Goal: Check status: Check status

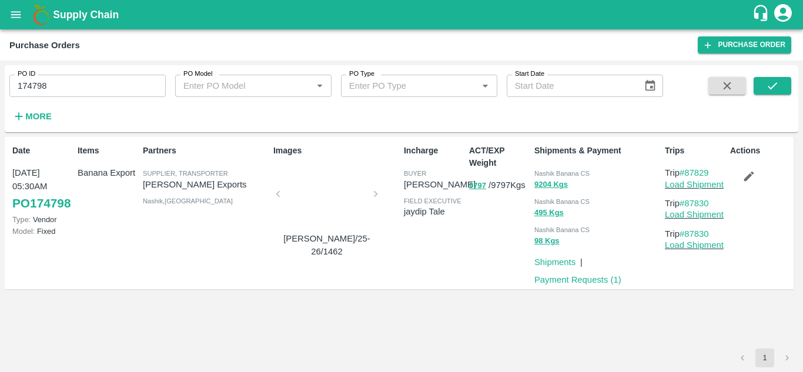
click at [77, 79] on input "174798" at bounding box center [87, 86] width 156 height 22
paste input "text"
click at [779, 85] on button "submit" at bounding box center [772, 86] width 38 height 18
drag, startPoint x: 718, startPoint y: 175, endPoint x: 687, endPoint y: 169, distance: 31.6
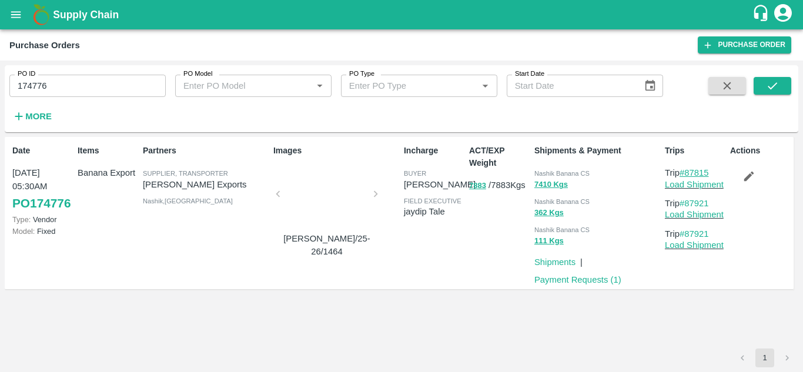
click at [687, 169] on p "Trip #87815" at bounding box center [695, 172] width 61 height 13
copy link "87815"
click at [53, 86] on input "174776" at bounding box center [87, 86] width 156 height 22
paste input "text"
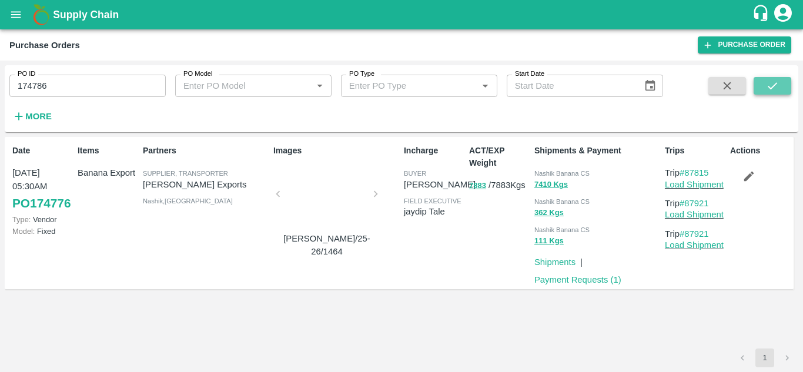
click at [780, 82] on button "submit" at bounding box center [772, 86] width 38 height 18
drag, startPoint x: 715, startPoint y: 170, endPoint x: 688, endPoint y: 174, distance: 27.3
click at [688, 174] on p "Trip #87818" at bounding box center [695, 172] width 61 height 13
copy link "87818"
click at [89, 85] on input "174786" at bounding box center [87, 86] width 156 height 22
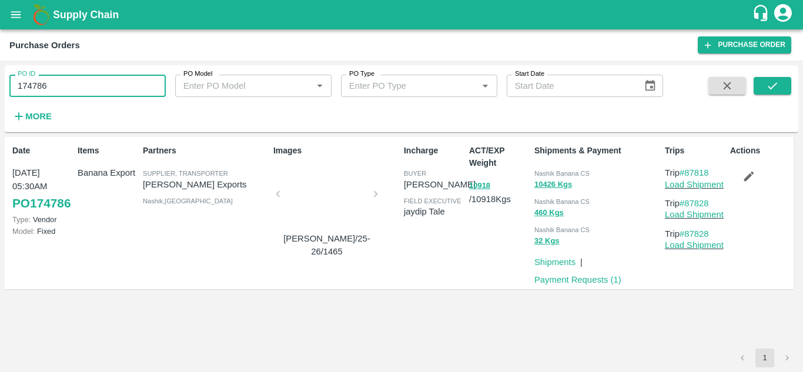
click at [89, 85] on input "174786" at bounding box center [87, 86] width 156 height 22
paste input "text"
click at [772, 73] on div "PO ID 175079 PO ID PO Model PO Model   * PO Type PO Type   * Start Date Start D…" at bounding box center [401, 99] width 793 height 58
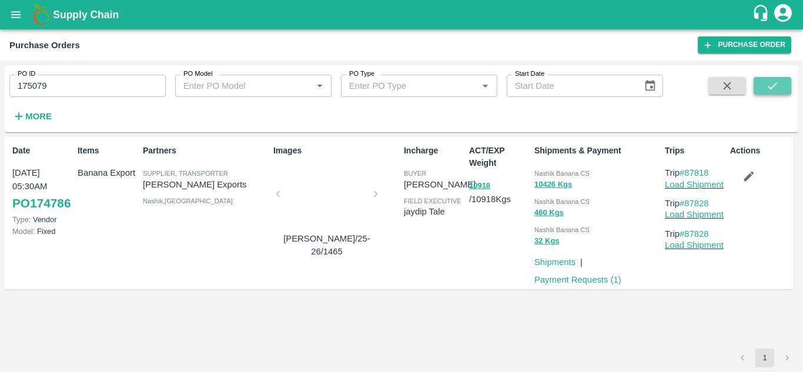
click at [766, 84] on icon "submit" at bounding box center [772, 85] width 13 height 13
drag, startPoint x: 720, startPoint y: 171, endPoint x: 688, endPoint y: 175, distance: 32.5
click at [688, 175] on p "Trip #87888" at bounding box center [695, 172] width 61 height 13
copy link "87888"
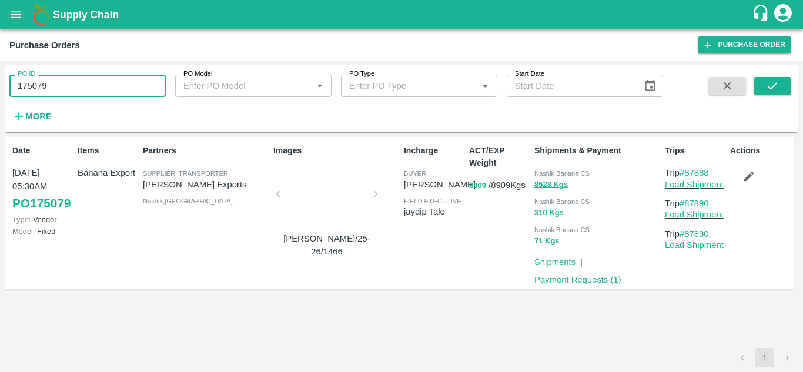
click at [56, 83] on input "175079" at bounding box center [87, 86] width 156 height 22
paste input "text"
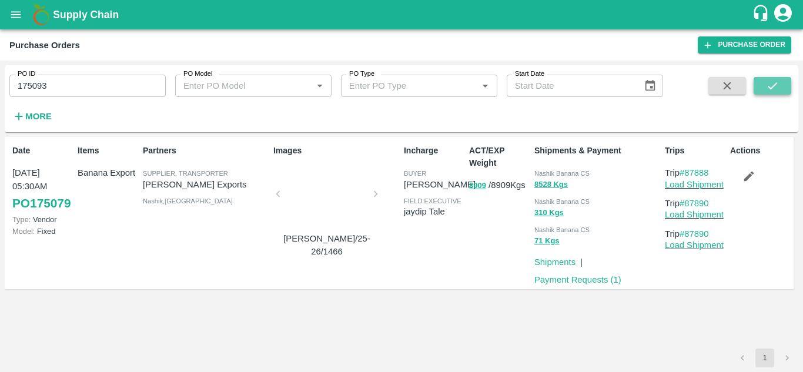
click at [768, 83] on icon "submit" at bounding box center [772, 85] width 13 height 13
drag, startPoint x: 716, startPoint y: 174, endPoint x: 687, endPoint y: 172, distance: 29.4
click at [687, 172] on p "Trip #87913" at bounding box center [695, 172] width 61 height 13
copy link "87913"
click at [68, 79] on input "175093" at bounding box center [87, 86] width 156 height 22
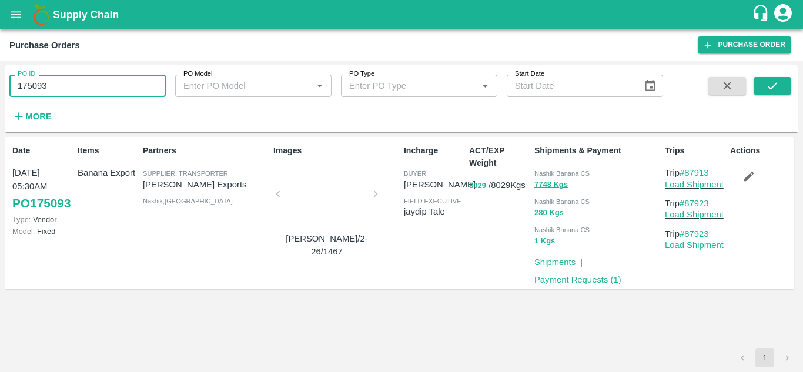
click at [68, 79] on input "175093" at bounding box center [87, 86] width 156 height 22
paste input "text"
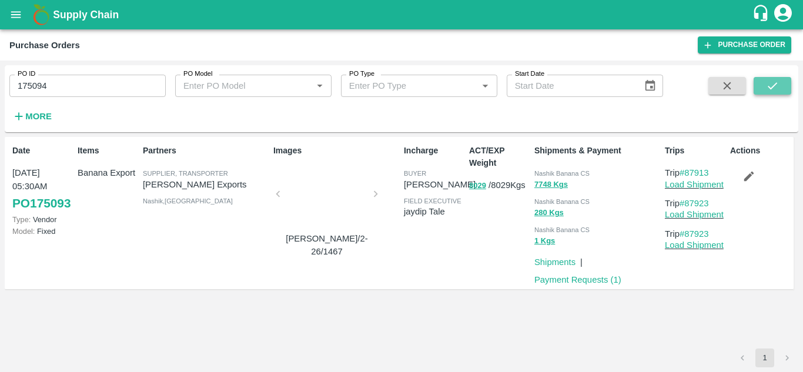
click at [778, 80] on icon "submit" at bounding box center [772, 85] width 13 height 13
drag, startPoint x: 717, startPoint y: 169, endPoint x: 688, endPoint y: 172, distance: 28.9
click at [688, 172] on p "Trip #87914" at bounding box center [695, 172] width 61 height 13
copy link "87914"
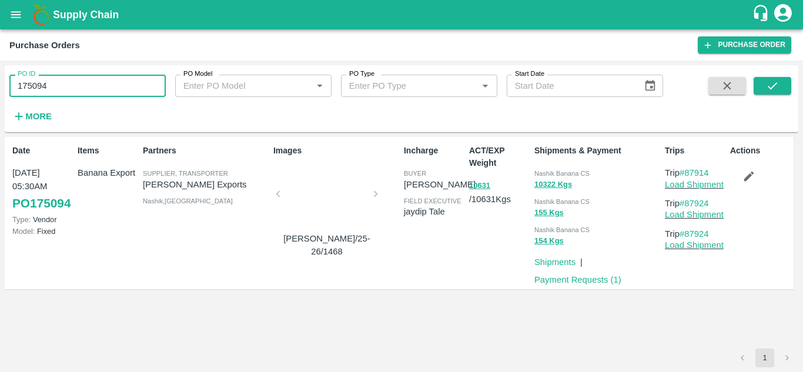
click at [70, 81] on input "175094" at bounding box center [87, 86] width 156 height 22
paste input "text"
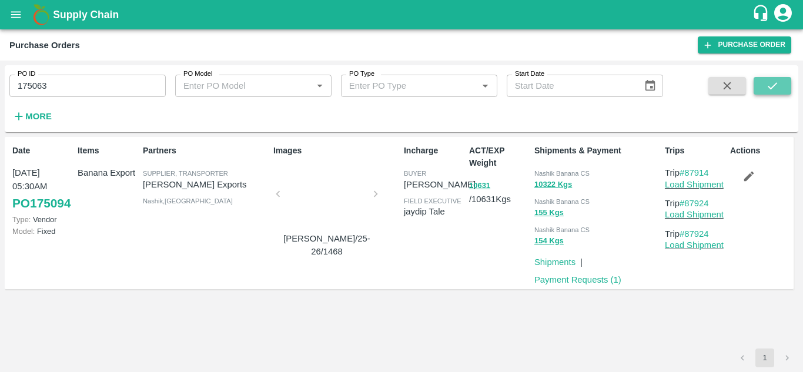
click at [770, 79] on button "submit" at bounding box center [772, 86] width 38 height 18
drag, startPoint x: 715, startPoint y: 170, endPoint x: 686, endPoint y: 170, distance: 29.4
click at [686, 170] on p "Trip #87878" at bounding box center [695, 172] width 61 height 13
copy link "87878"
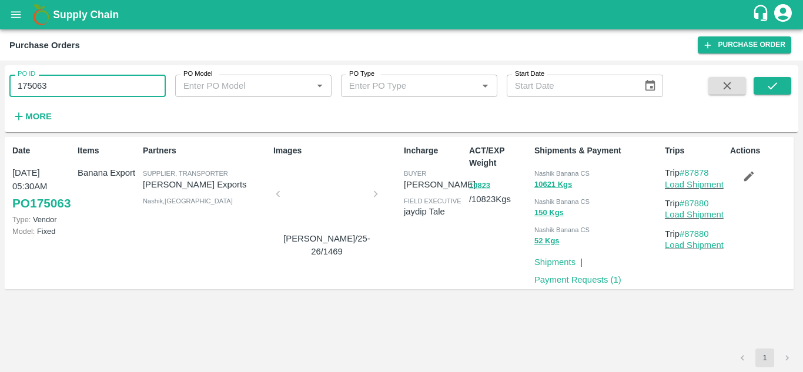
click at [57, 82] on input "175063" at bounding box center [87, 86] width 156 height 22
paste input "text"
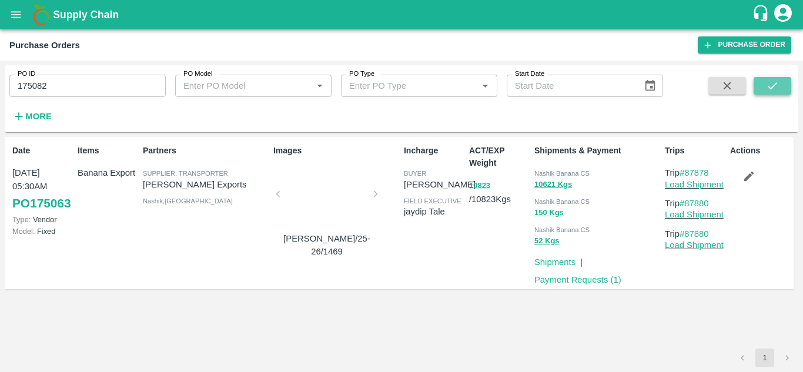
click at [769, 90] on icon "submit" at bounding box center [772, 85] width 13 height 13
drag, startPoint x: 716, startPoint y: 173, endPoint x: 685, endPoint y: 173, distance: 31.7
click at [685, 173] on p "Trip #87892" at bounding box center [695, 172] width 61 height 13
copy link "87892"
click at [49, 91] on input "175082" at bounding box center [87, 86] width 156 height 22
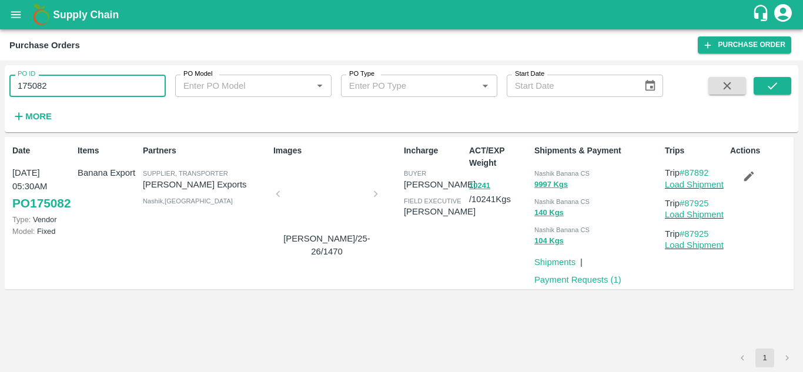
click at [49, 91] on input "175082" at bounding box center [87, 86] width 156 height 22
paste input "text"
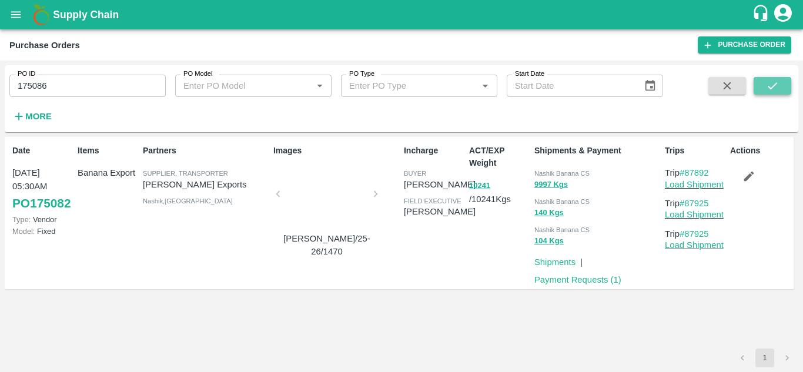
click at [767, 79] on icon "submit" at bounding box center [772, 85] width 13 height 13
drag, startPoint x: 715, startPoint y: 174, endPoint x: 696, endPoint y: 174, distance: 18.2
click at [696, 174] on p "Trip #87897" at bounding box center [695, 172] width 61 height 13
click at [675, 343] on div "Date 10 Sep, 05:30AM PO 175086 Type: Vendor Model: Fixed Items Banana Export Pa…" at bounding box center [401, 243] width 793 height 212
drag, startPoint x: 713, startPoint y: 170, endPoint x: 686, endPoint y: 173, distance: 27.2
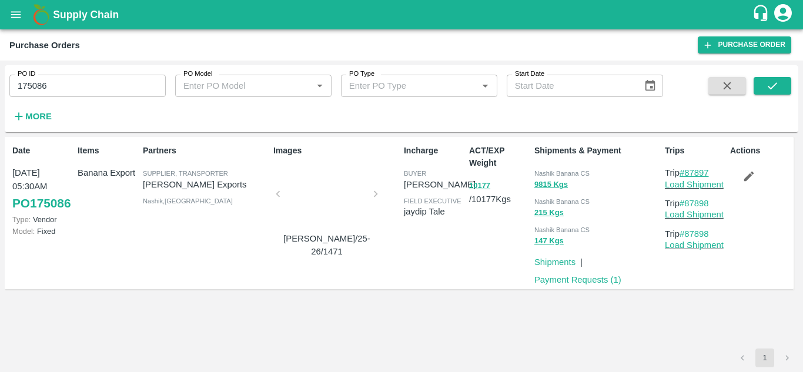
click at [686, 173] on p "Trip #87897" at bounding box center [695, 172] width 61 height 13
copy link "87897"
click at [53, 83] on input "175086" at bounding box center [87, 86] width 156 height 22
paste input "text"
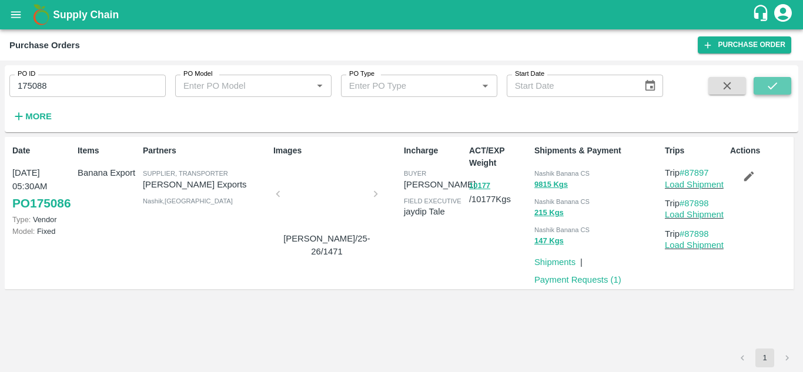
click at [768, 86] on icon "submit" at bounding box center [772, 85] width 13 height 13
click at [715, 167] on p "Trip #87899" at bounding box center [695, 172] width 61 height 13
drag, startPoint x: 717, startPoint y: 174, endPoint x: 689, endPoint y: 170, distance: 28.5
click at [689, 170] on p "Trip #87899" at bounding box center [695, 172] width 61 height 13
copy link "87899"
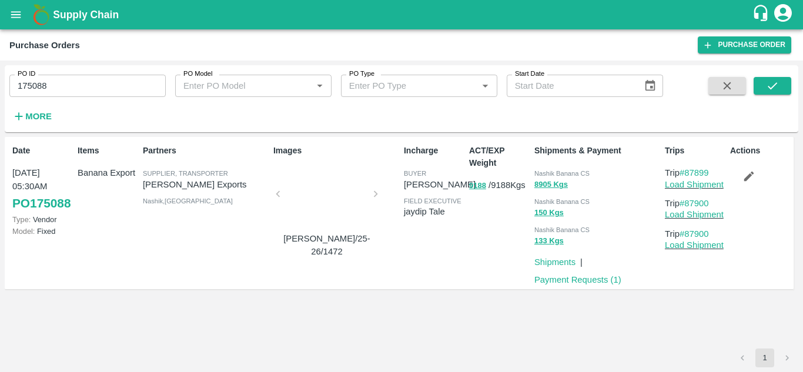
drag, startPoint x: 53, startPoint y: 73, endPoint x: 54, endPoint y: 82, distance: 8.9
click at [54, 82] on div "PO ID 175088 PO ID" at bounding box center [83, 81] width 166 height 32
click at [54, 82] on input "175088" at bounding box center [87, 86] width 156 height 22
paste input "text"
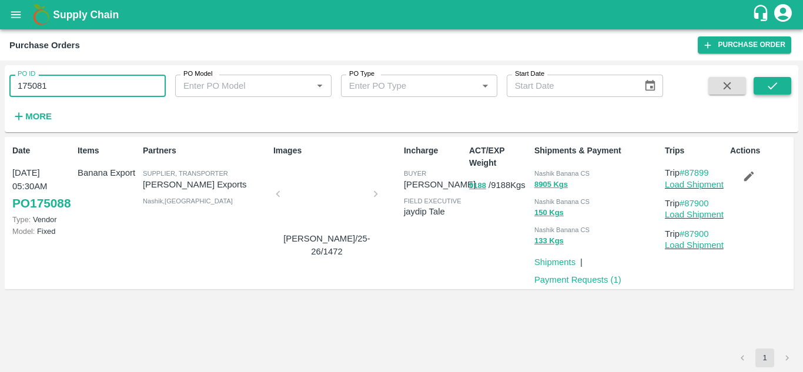
click at [775, 87] on icon "submit" at bounding box center [772, 85] width 13 height 13
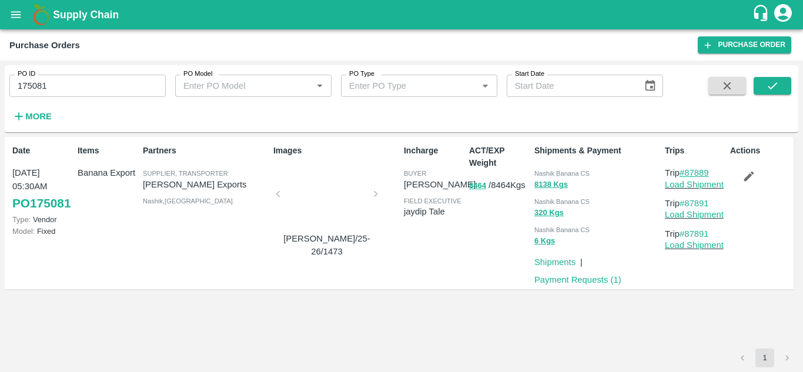
drag, startPoint x: 715, startPoint y: 168, endPoint x: 686, endPoint y: 173, distance: 28.6
click at [686, 173] on p "Trip #87889" at bounding box center [695, 172] width 61 height 13
copy link "87889"
click at [69, 91] on input "175081" at bounding box center [87, 86] width 156 height 22
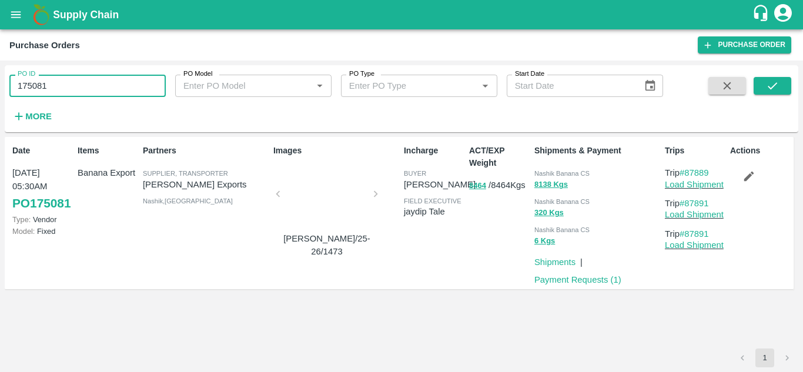
paste input "text"
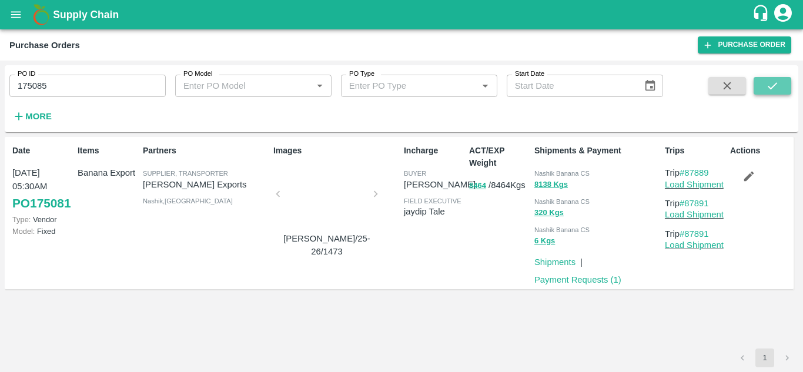
click at [780, 80] on button "submit" at bounding box center [772, 86] width 38 height 18
drag, startPoint x: 717, startPoint y: 172, endPoint x: 686, endPoint y: 170, distance: 31.2
click at [686, 170] on p "Trip #87895" at bounding box center [695, 172] width 61 height 13
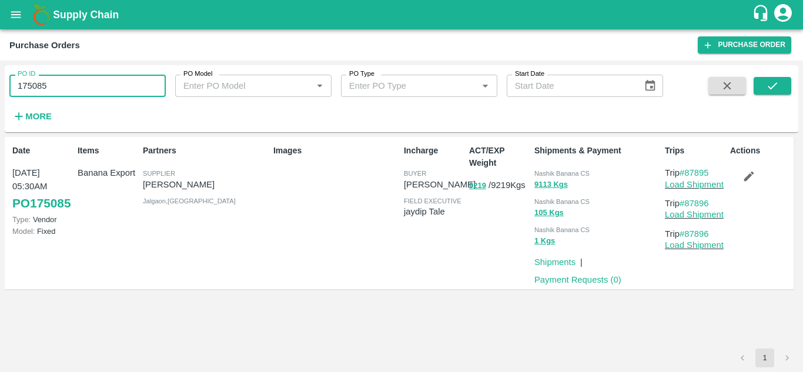
click at [68, 87] on input "175085" at bounding box center [87, 86] width 156 height 22
paste input "text"
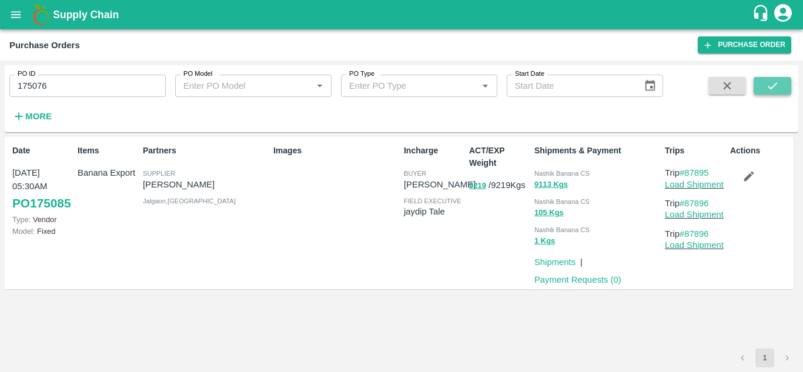
click at [762, 82] on button "submit" at bounding box center [772, 86] width 38 height 18
drag, startPoint x: 715, startPoint y: 173, endPoint x: 686, endPoint y: 172, distance: 29.4
click at [686, 172] on p "Trip #87885" at bounding box center [695, 172] width 61 height 13
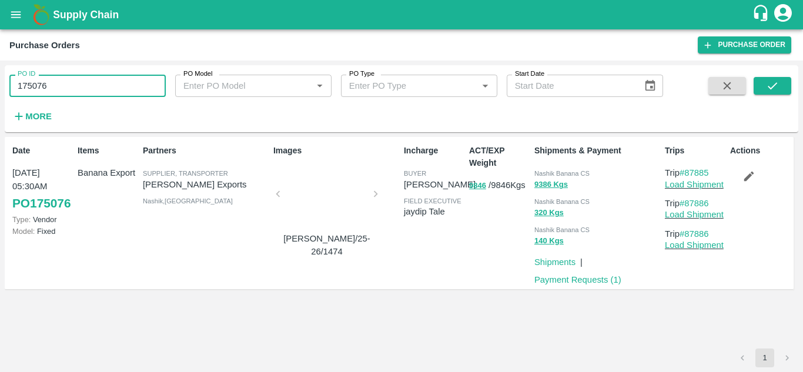
click at [65, 78] on input "175076" at bounding box center [87, 86] width 156 height 22
paste input "text"
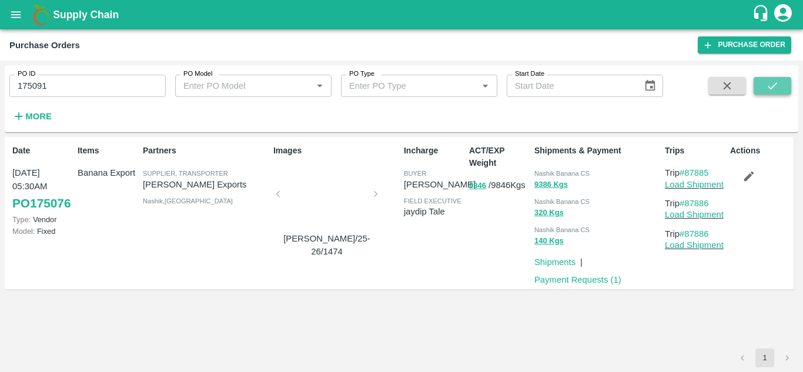
click at [770, 86] on icon "submit" at bounding box center [772, 85] width 13 height 13
drag, startPoint x: 716, startPoint y: 172, endPoint x: 686, endPoint y: 173, distance: 30.0
click at [686, 173] on p "Trip #87906" at bounding box center [695, 172] width 61 height 13
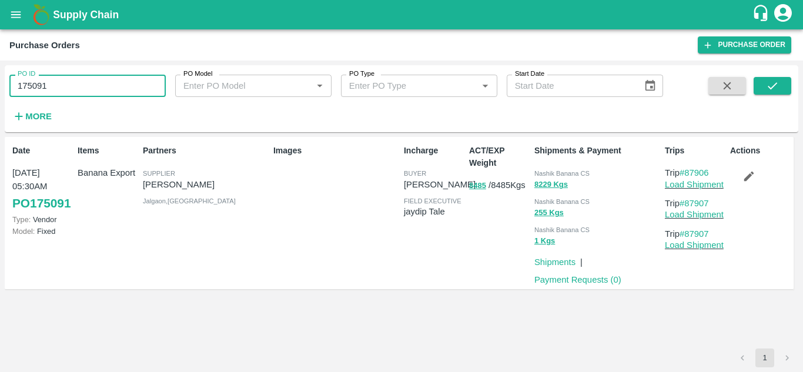
click at [65, 83] on input "175091" at bounding box center [87, 86] width 156 height 22
paste input "text"
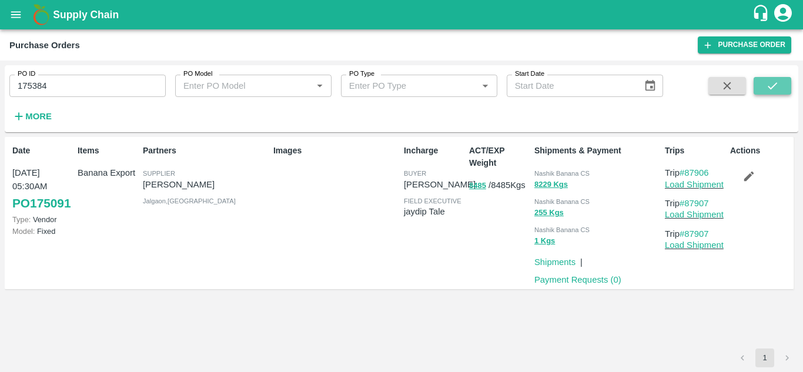
click at [770, 83] on icon "submit" at bounding box center [772, 85] width 13 height 13
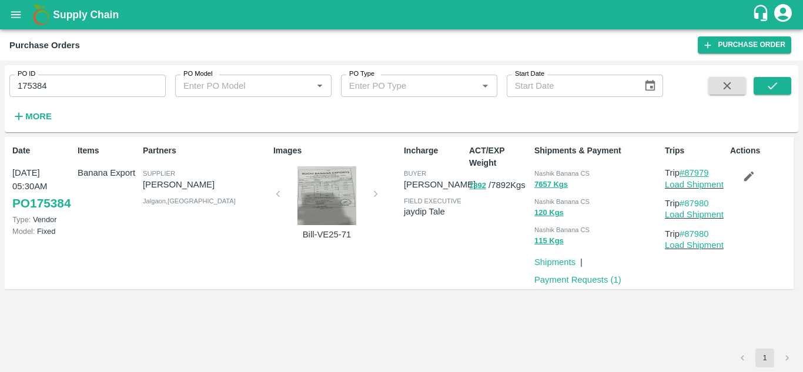
drag, startPoint x: 715, startPoint y: 172, endPoint x: 688, endPoint y: 172, distance: 27.6
click at [688, 172] on p "Trip #87979" at bounding box center [695, 172] width 61 height 13
click at [49, 81] on input "175384" at bounding box center [87, 86] width 156 height 22
paste input "text"
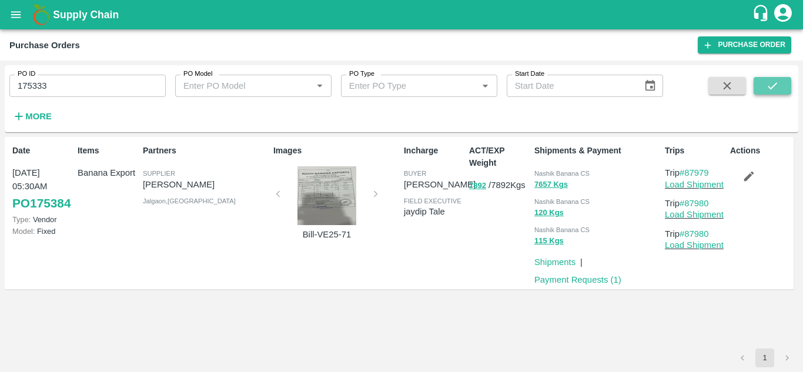
click at [775, 82] on icon "submit" at bounding box center [772, 85] width 13 height 13
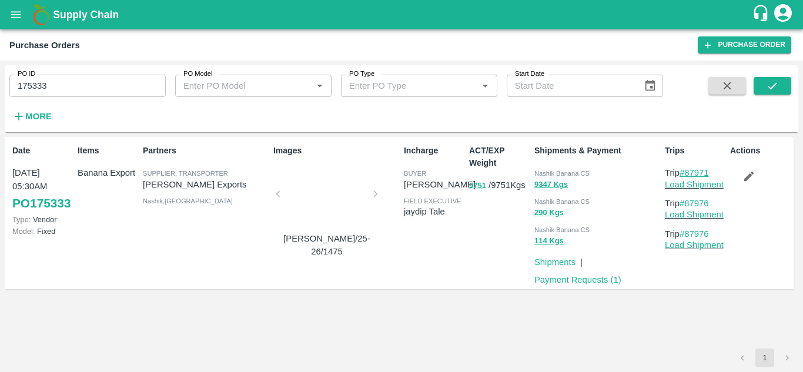
drag, startPoint x: 716, startPoint y: 172, endPoint x: 688, endPoint y: 170, distance: 28.3
click at [688, 170] on p "Trip #87971" at bounding box center [695, 172] width 61 height 13
click at [63, 84] on input "175333" at bounding box center [87, 86] width 156 height 22
paste input "text"
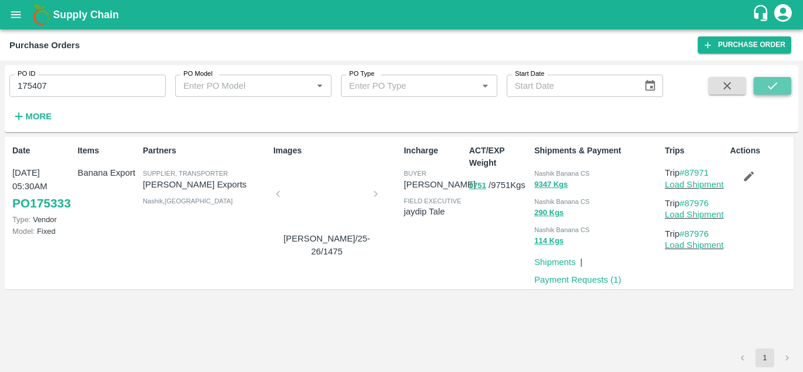
click at [780, 81] on button "submit" at bounding box center [772, 86] width 38 height 18
drag, startPoint x: 73, startPoint y: 74, endPoint x: 53, endPoint y: 82, distance: 22.2
click at [53, 82] on div "PO ID 175407 PO ID" at bounding box center [83, 81] width 166 height 32
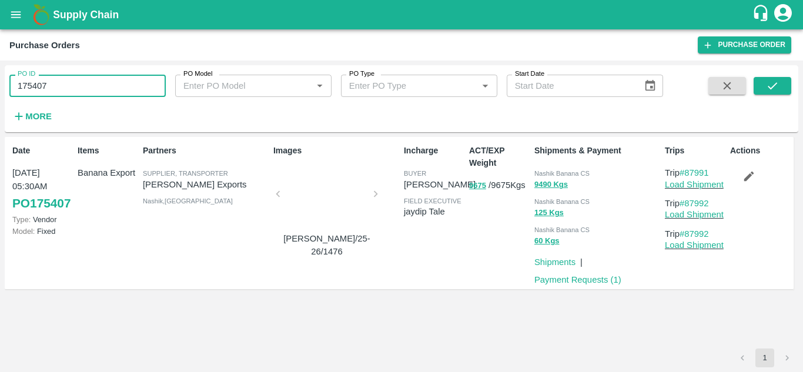
click at [53, 82] on input "175407" at bounding box center [87, 86] width 156 height 22
paste input "text"
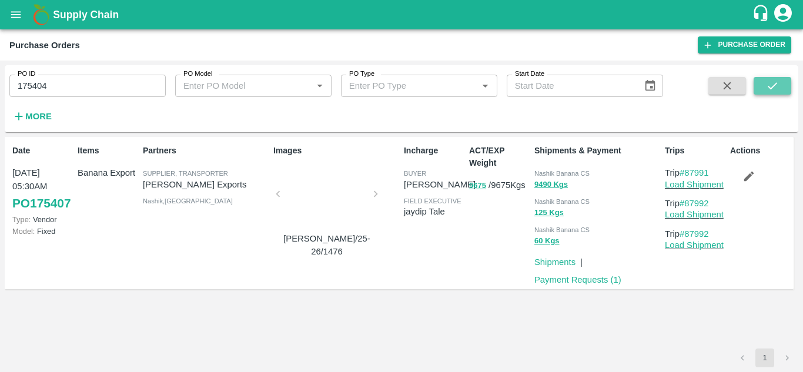
click at [775, 86] on icon "submit" at bounding box center [772, 85] width 13 height 13
drag, startPoint x: 716, startPoint y: 173, endPoint x: 686, endPoint y: 173, distance: 30.0
click at [686, 173] on p "Trip #87989" at bounding box center [695, 172] width 61 height 13
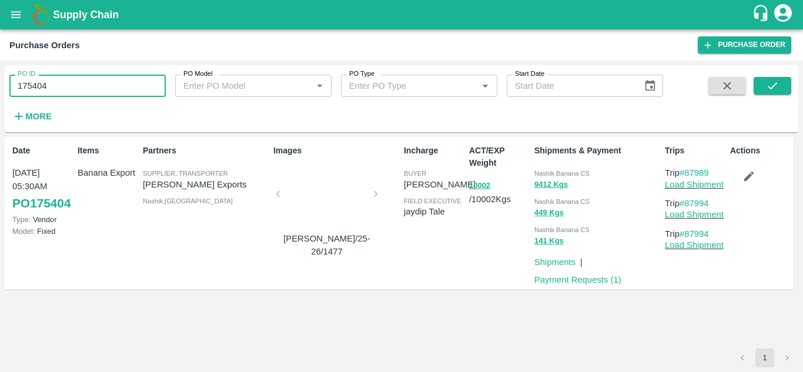
click at [51, 84] on input "175404" at bounding box center [87, 86] width 156 height 22
paste input "text"
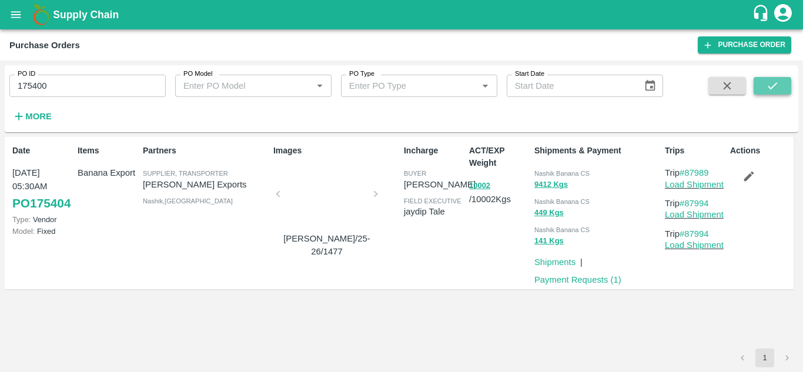
click at [769, 85] on icon "submit" at bounding box center [772, 85] width 13 height 13
drag, startPoint x: 714, startPoint y: 171, endPoint x: 688, endPoint y: 174, distance: 26.6
click at [688, 174] on p "Trip #87985" at bounding box center [695, 172] width 61 height 13
click at [63, 87] on input "175400" at bounding box center [87, 86] width 156 height 22
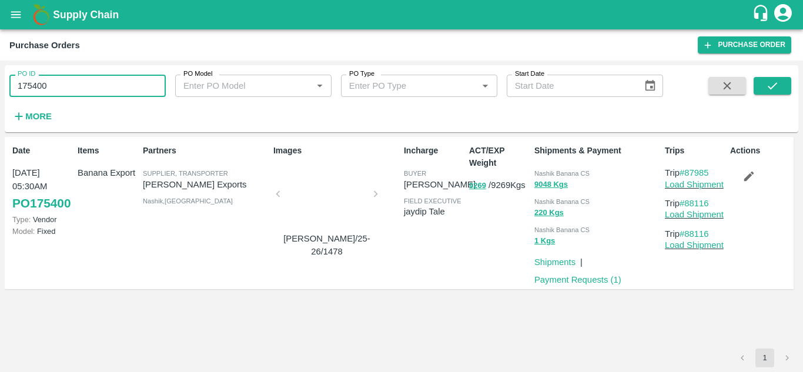
click at [63, 87] on input "175400" at bounding box center [87, 86] width 156 height 22
paste input "text"
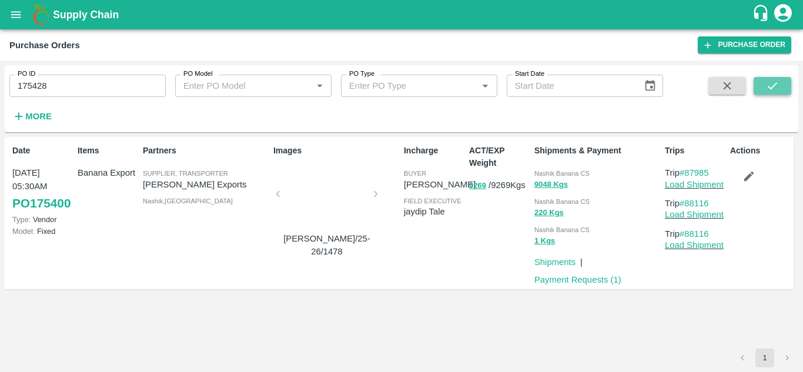
click at [768, 87] on icon "submit" at bounding box center [772, 85] width 13 height 13
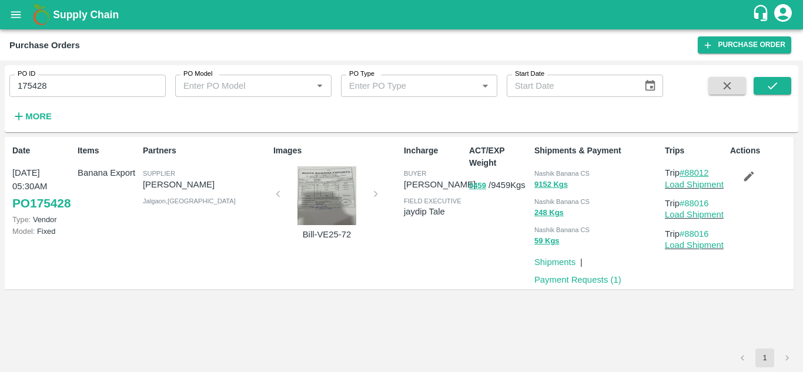
drag, startPoint x: 713, startPoint y: 172, endPoint x: 688, endPoint y: 174, distance: 25.9
click at [688, 174] on p "Trip #88012" at bounding box center [695, 172] width 61 height 13
click at [50, 95] on input "175428" at bounding box center [87, 86] width 156 height 22
paste input "text"
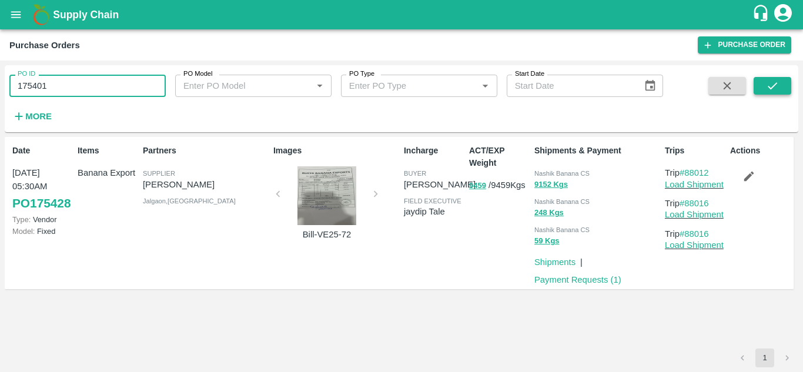
click at [782, 83] on button "submit" at bounding box center [772, 86] width 38 height 18
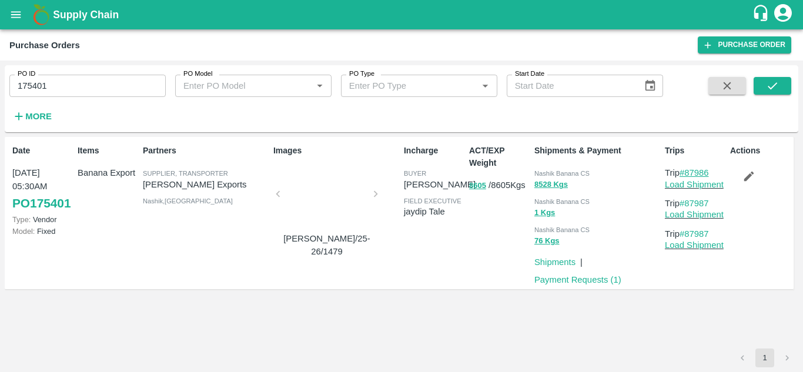
drag, startPoint x: 715, startPoint y: 169, endPoint x: 688, endPoint y: 168, distance: 27.1
click at [688, 168] on p "Trip #87986" at bounding box center [695, 172] width 61 height 13
click at [52, 81] on input "175401" at bounding box center [87, 86] width 156 height 22
paste input "text"
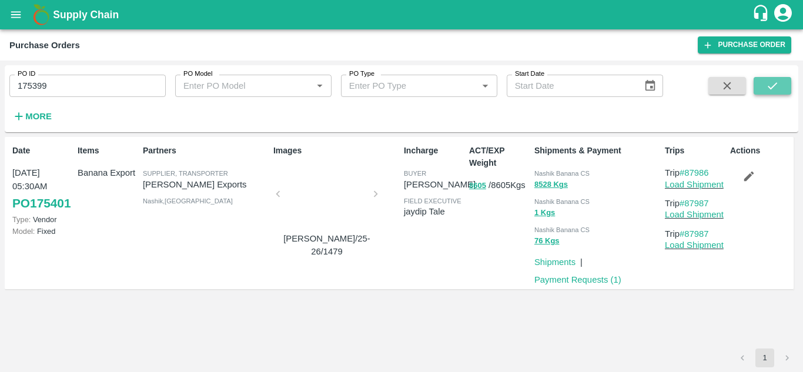
click at [772, 85] on icon "submit" at bounding box center [772, 85] width 13 height 13
drag, startPoint x: 718, startPoint y: 172, endPoint x: 687, endPoint y: 177, distance: 30.9
click at [687, 177] on p "Trip #88017" at bounding box center [695, 172] width 61 height 13
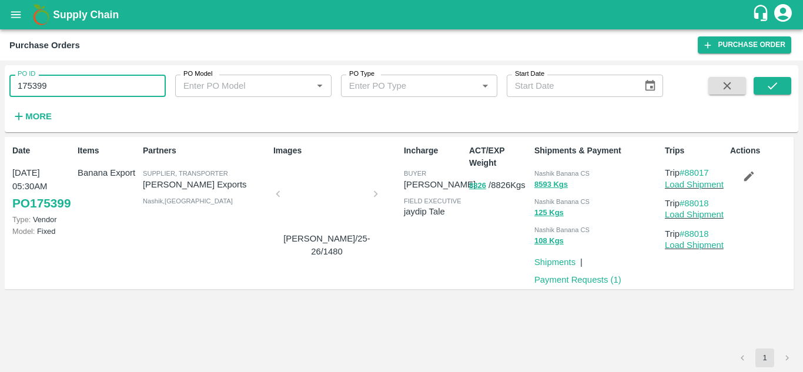
click at [53, 93] on input "175399" at bounding box center [87, 86] width 156 height 22
paste input "text"
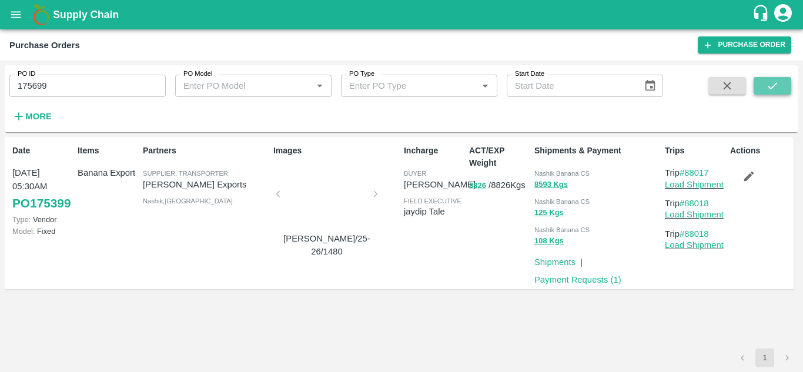
click at [775, 82] on icon "submit" at bounding box center [772, 85] width 13 height 13
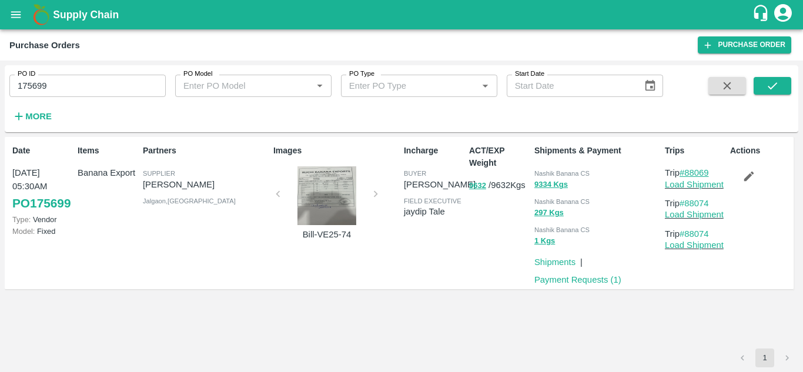
drag, startPoint x: 713, startPoint y: 172, endPoint x: 686, endPoint y: 170, distance: 26.5
click at [686, 170] on p "Trip #88069" at bounding box center [695, 172] width 61 height 13
click at [59, 82] on input "175699" at bounding box center [87, 86] width 156 height 22
paste input "text"
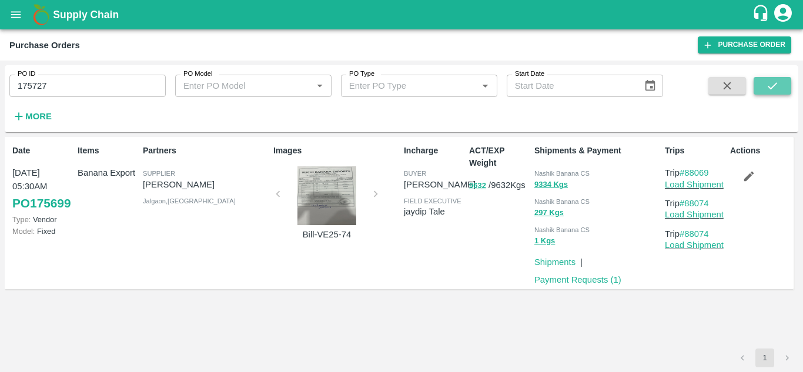
click at [776, 83] on icon "submit" at bounding box center [772, 85] width 13 height 13
drag, startPoint x: 715, startPoint y: 169, endPoint x: 685, endPoint y: 172, distance: 29.5
click at [685, 172] on p "Trip #88084" at bounding box center [695, 172] width 61 height 13
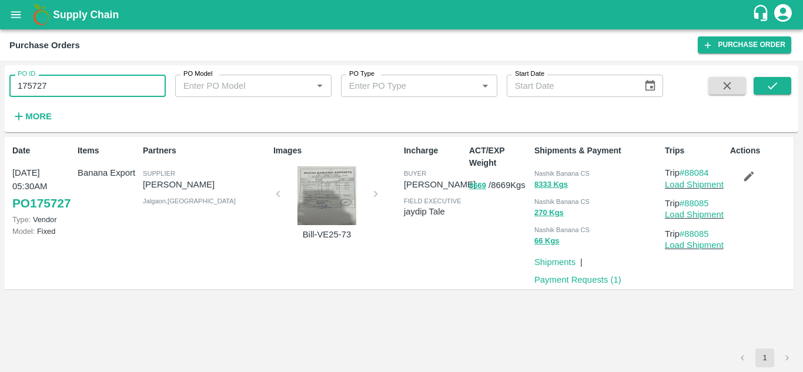
click at [46, 86] on input "175727" at bounding box center [87, 86] width 156 height 22
paste input "text"
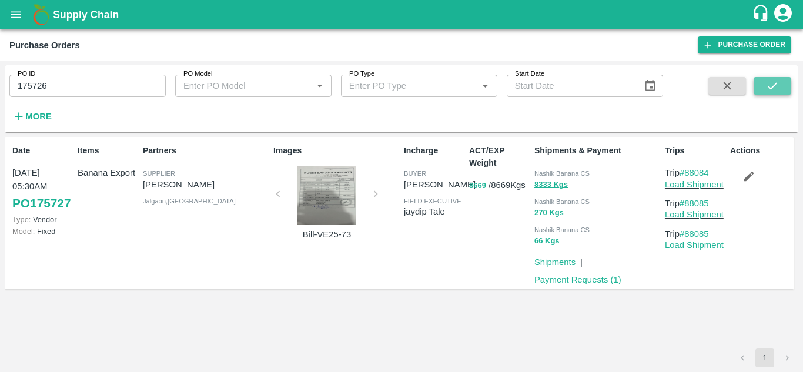
click at [776, 86] on icon "submit" at bounding box center [772, 85] width 13 height 13
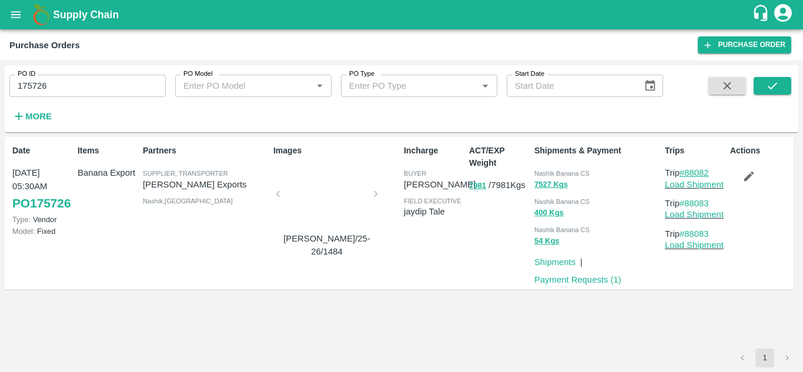
drag, startPoint x: 715, startPoint y: 170, endPoint x: 687, endPoint y: 171, distance: 27.6
click at [687, 171] on p "Trip #88082" at bounding box center [695, 172] width 61 height 13
click at [85, 78] on input "175726" at bounding box center [87, 86] width 156 height 22
paste input "text"
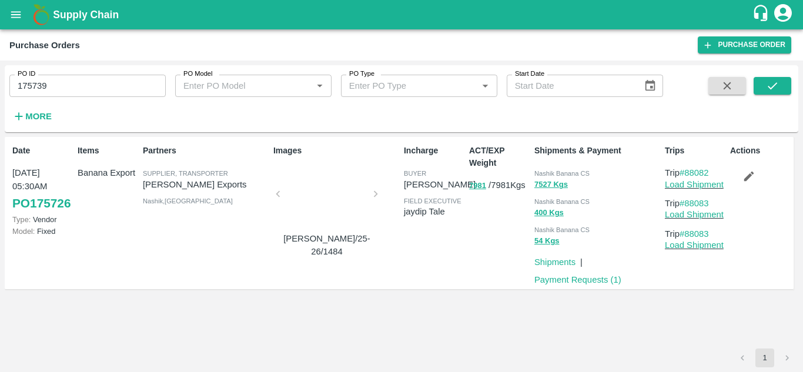
click at [766, 76] on div "PO ID 175739 PO ID PO Model PO Model   * PO Type PO Type   * Start Date Start D…" at bounding box center [401, 99] width 793 height 58
click at [769, 82] on icon "submit" at bounding box center [772, 85] width 13 height 13
drag, startPoint x: 716, startPoint y: 170, endPoint x: 688, endPoint y: 174, distance: 28.5
click at [688, 174] on p "Trip #88106" at bounding box center [695, 172] width 61 height 13
click at [59, 88] on input "175739" at bounding box center [87, 86] width 156 height 22
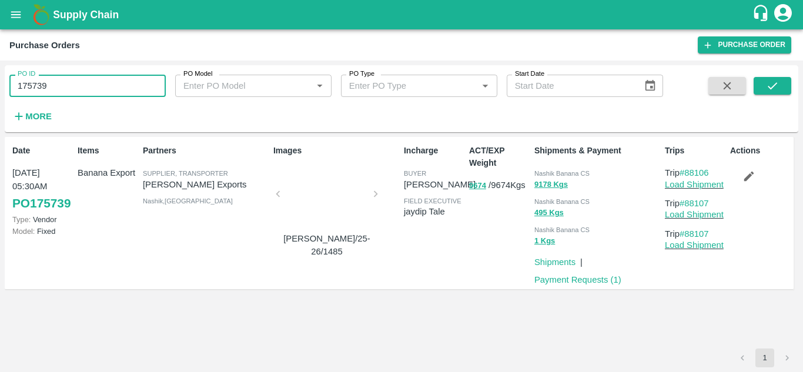
click at [59, 88] on input "175739" at bounding box center [87, 86] width 156 height 22
paste input "text"
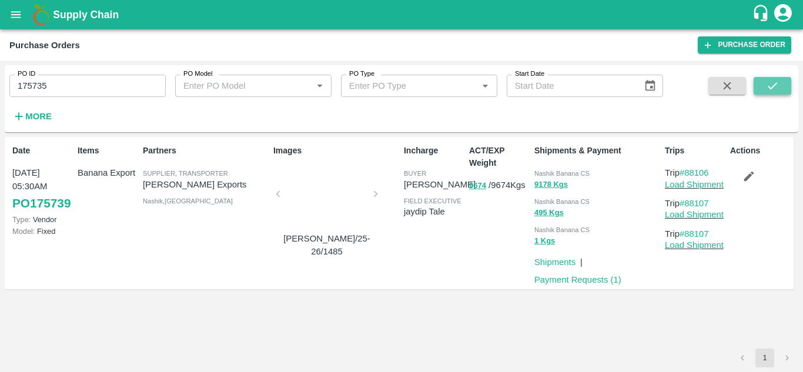
click at [768, 80] on icon "submit" at bounding box center [772, 85] width 13 height 13
drag, startPoint x: 715, startPoint y: 169, endPoint x: 688, endPoint y: 171, distance: 27.7
click at [688, 171] on p "Trip #88102" at bounding box center [695, 172] width 61 height 13
click at [48, 91] on input "175735" at bounding box center [87, 86] width 156 height 22
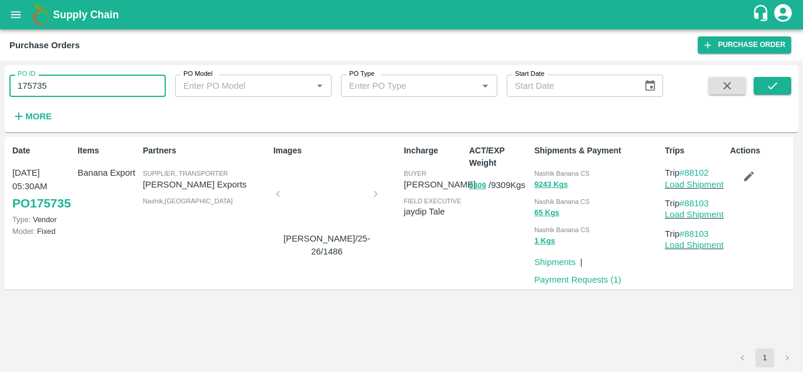
click at [48, 91] on input "175735" at bounding box center [87, 86] width 156 height 22
paste input "text"
click at [776, 82] on icon "submit" at bounding box center [772, 85] width 13 height 13
drag, startPoint x: 714, startPoint y: 172, endPoint x: 689, endPoint y: 167, distance: 25.8
click at [689, 167] on p "Trip #88088" at bounding box center [695, 172] width 61 height 13
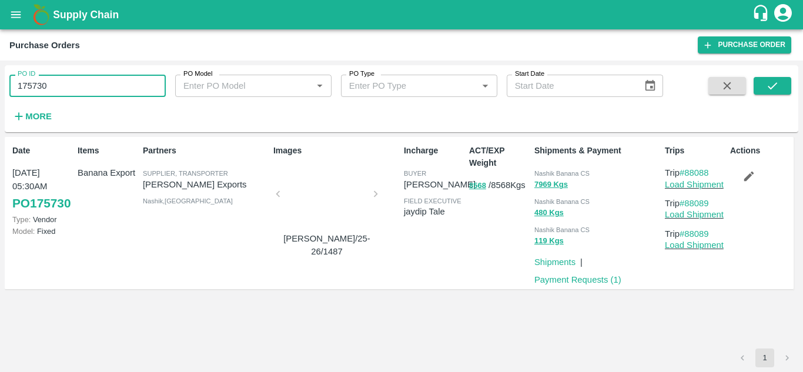
click at [50, 85] on input "175730" at bounding box center [87, 86] width 156 height 22
paste input "text"
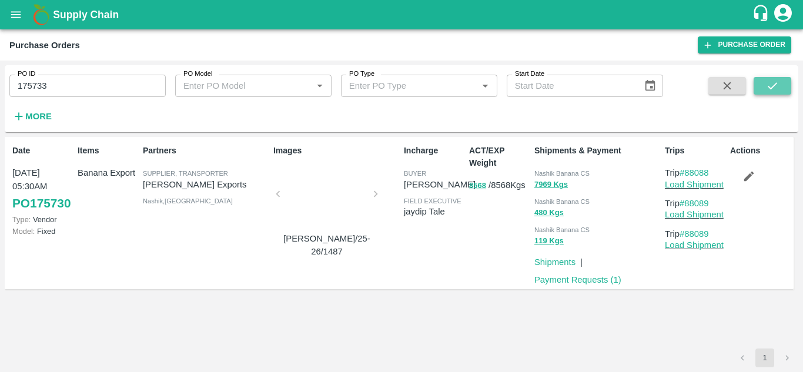
click at [768, 84] on icon "submit" at bounding box center [772, 85] width 13 height 13
drag, startPoint x: 713, startPoint y: 173, endPoint x: 688, endPoint y: 177, distance: 26.3
click at [688, 177] on div "Trip #88096 Load Shipment" at bounding box center [695, 178] width 61 height 25
click at [715, 173] on p "Trip #88096" at bounding box center [695, 172] width 61 height 13
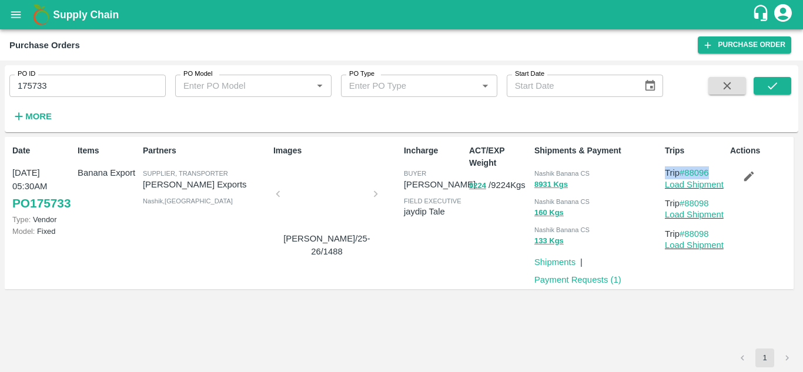
click at [715, 173] on p "Trip #88096" at bounding box center [695, 172] width 61 height 13
click at [649, 331] on div "Date 12 Sep, 05:30AM PO 175733 Type: Vendor Model: Fixed Items Banana Export Pa…" at bounding box center [401, 243] width 793 height 212
click at [717, 171] on p "Trip #88096" at bounding box center [695, 172] width 61 height 13
drag, startPoint x: 713, startPoint y: 172, endPoint x: 687, endPoint y: 175, distance: 26.6
click at [687, 175] on p "Trip #88096" at bounding box center [695, 172] width 61 height 13
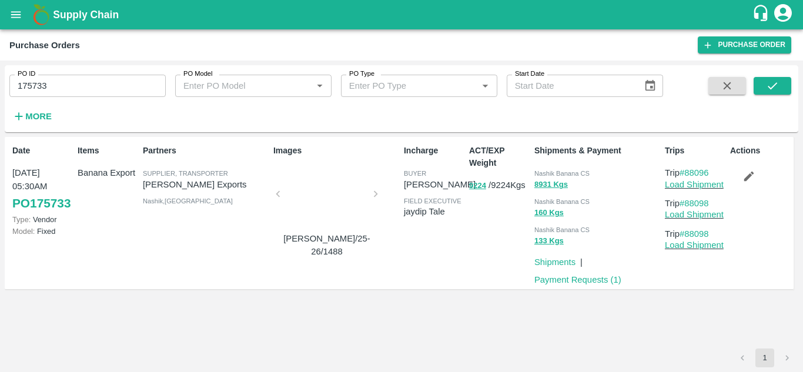
click at [55, 85] on input "175733" at bounding box center [87, 86] width 156 height 22
paste input "text"
type input "175734"
click at [775, 83] on icon "submit" at bounding box center [772, 85] width 13 height 13
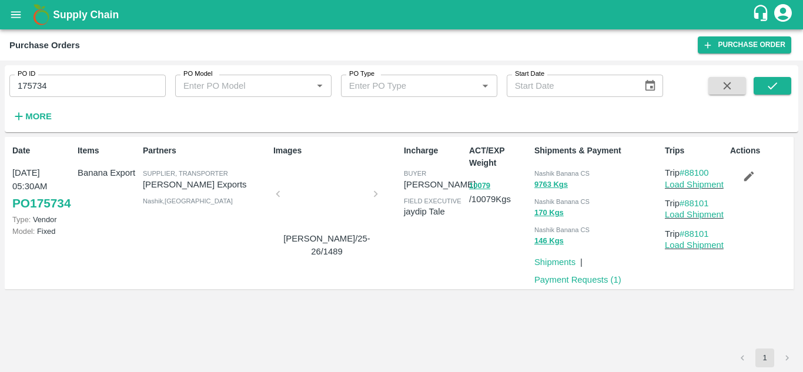
click at [715, 172] on p "Trip #88100" at bounding box center [695, 172] width 61 height 13
drag, startPoint x: 715, startPoint y: 172, endPoint x: 693, endPoint y: 172, distance: 21.7
click at [693, 172] on p "Trip #88100" at bounding box center [695, 172] width 61 height 13
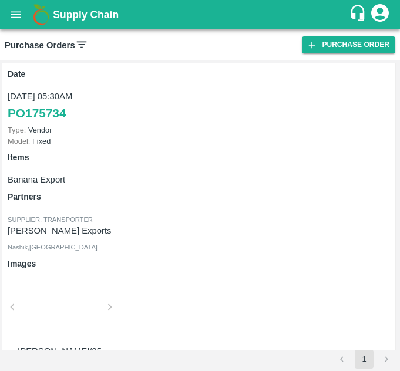
click at [125, 120] on div "Date 12 Sep, 05:30AM PO 175734 Type: Vendor Model: Fixed" at bounding box center [198, 104] width 390 height 83
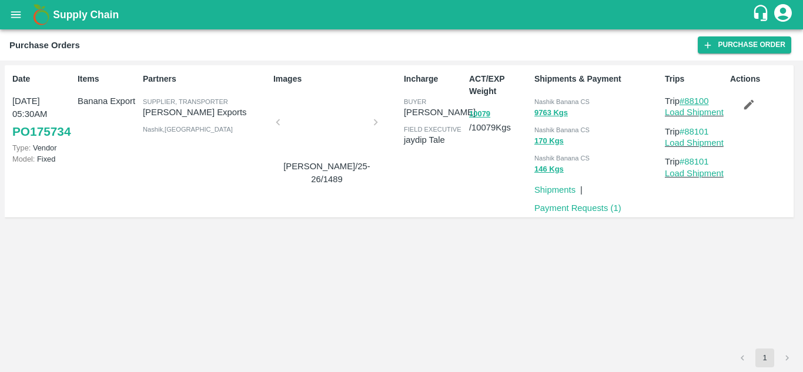
drag, startPoint x: 714, startPoint y: 100, endPoint x: 688, endPoint y: 98, distance: 26.6
click at [688, 98] on p "Trip #88100" at bounding box center [695, 101] width 61 height 13
click at [16, 15] on icon "open drawer" at bounding box center [15, 14] width 13 height 13
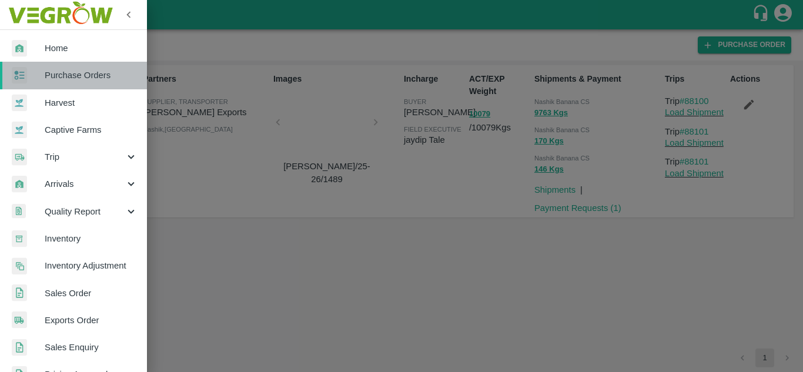
click at [76, 68] on link "Purchase Orders" at bounding box center [73, 75] width 147 height 27
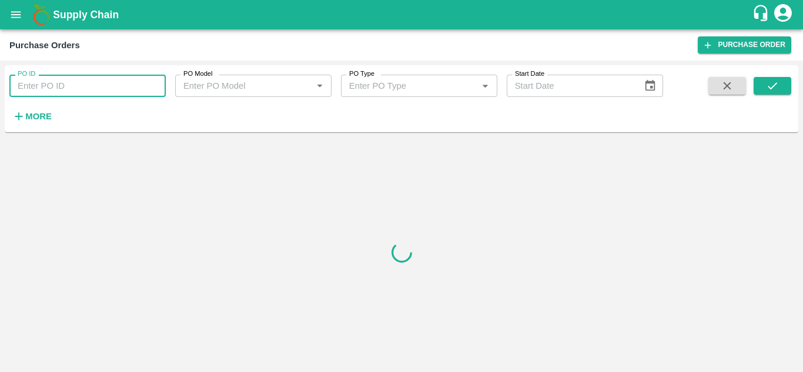
click at [49, 86] on input "PO ID" at bounding box center [87, 86] width 156 height 22
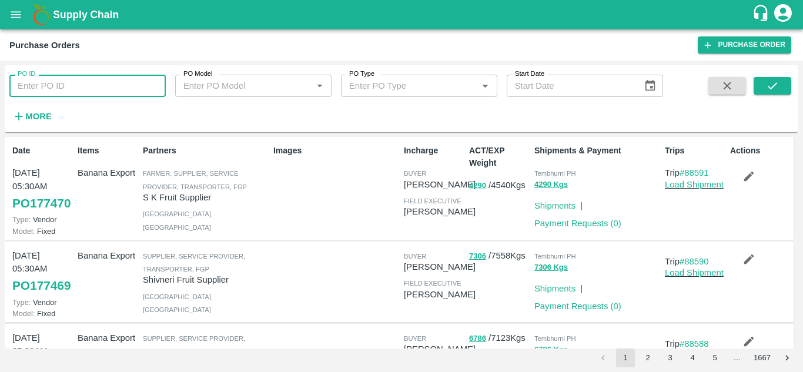
click at [38, 87] on input "PO ID" at bounding box center [87, 86] width 156 height 22
paste input "175724"
type input "175724"
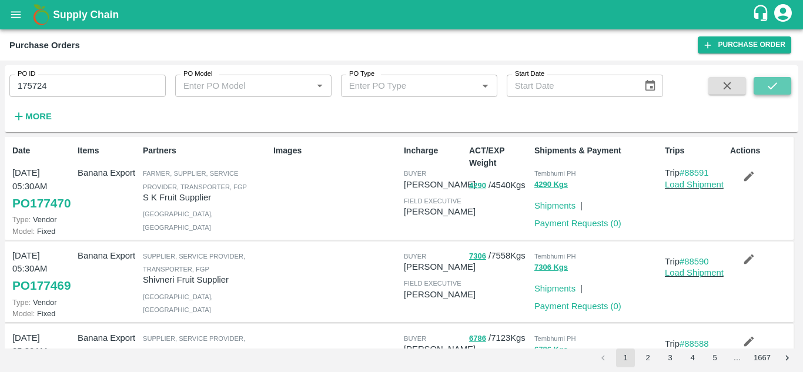
click at [775, 81] on icon "submit" at bounding box center [772, 85] width 13 height 13
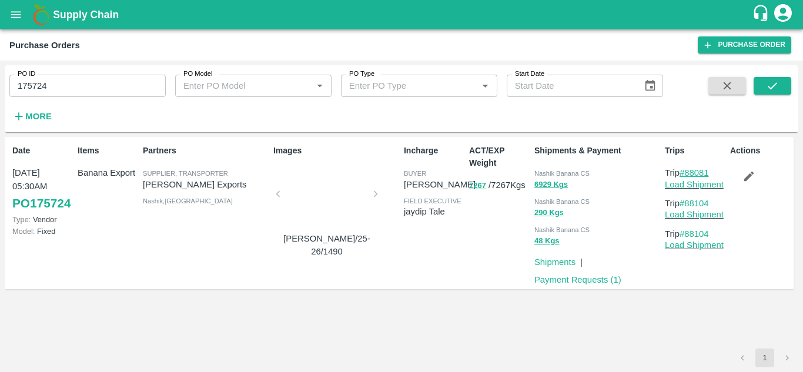
drag, startPoint x: 715, startPoint y: 172, endPoint x: 687, endPoint y: 172, distance: 27.6
click at [687, 172] on p "Trip #88081" at bounding box center [695, 172] width 61 height 13
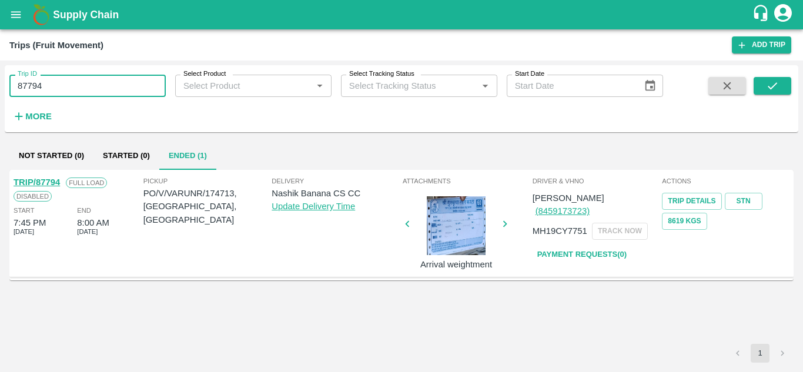
click at [63, 82] on input "87794" at bounding box center [87, 86] width 156 height 22
paste input "text"
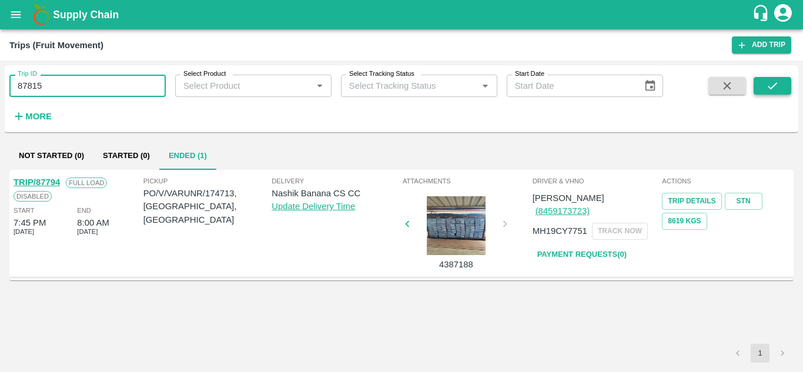
click at [776, 82] on icon "submit" at bounding box center [772, 85] width 13 height 13
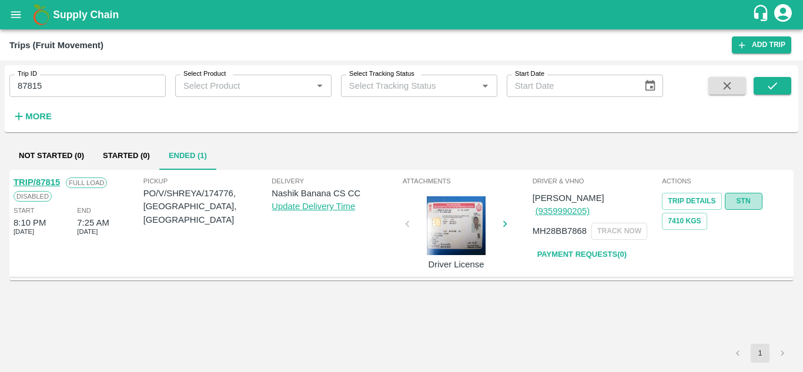
click at [745, 199] on link "STN" at bounding box center [744, 201] width 38 height 17
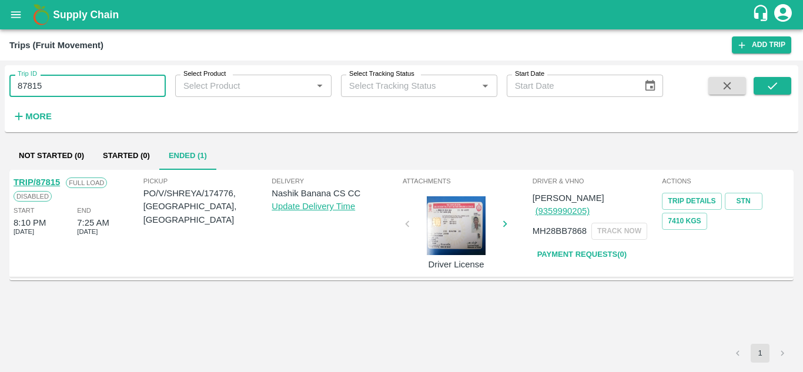
click at [59, 86] on input "87815" at bounding box center [87, 86] width 156 height 22
paste input "text"
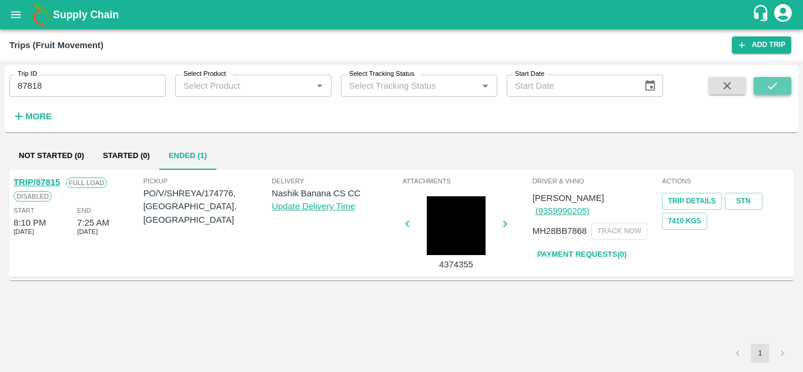
click at [774, 82] on icon "submit" at bounding box center [772, 85] width 13 height 13
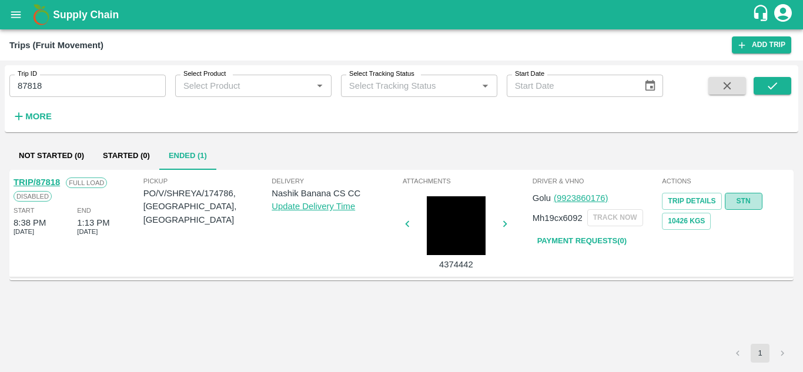
click at [743, 199] on link "STN" at bounding box center [744, 201] width 38 height 17
drag, startPoint x: 69, startPoint y: 102, endPoint x: 57, endPoint y: 89, distance: 17.9
click at [57, 89] on div "Trip ID 87818 Trip ID Select Product Select Product   * Select Tracking Status …" at bounding box center [331, 95] width 663 height 61
click at [57, 89] on input "87818" at bounding box center [87, 86] width 156 height 22
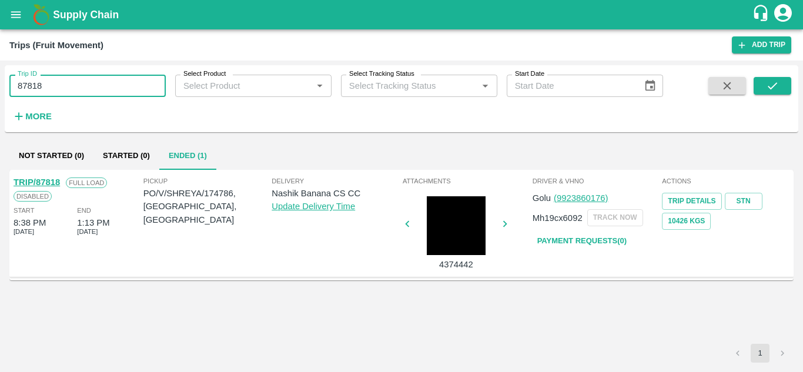
click at [57, 89] on input "87818" at bounding box center [87, 86] width 156 height 22
paste input "text"
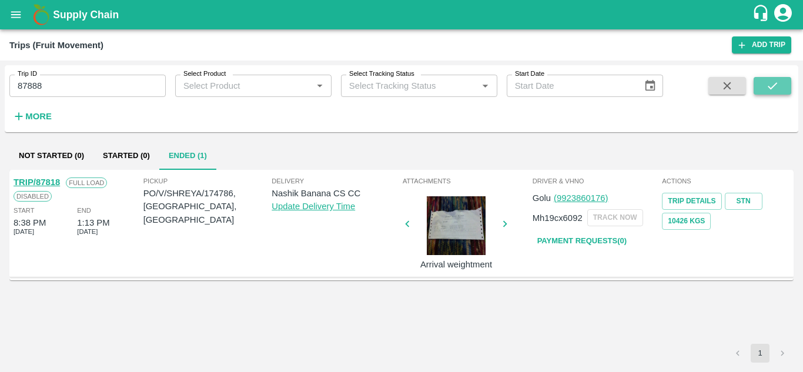
click at [763, 80] on button "submit" at bounding box center [772, 86] width 38 height 18
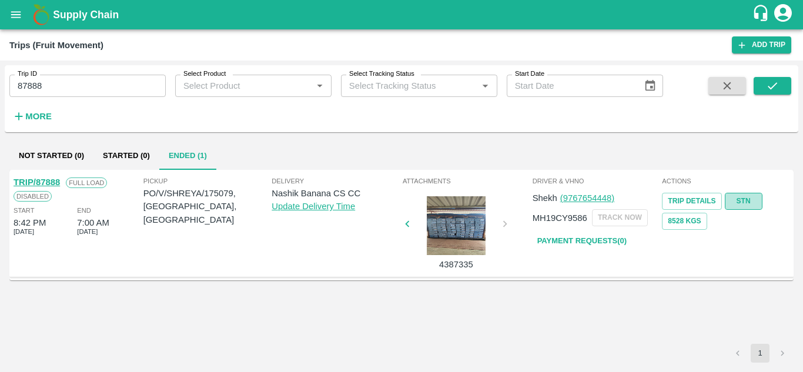
click at [739, 197] on link "STN" at bounding box center [744, 201] width 38 height 17
click at [55, 90] on input "87888" at bounding box center [87, 86] width 156 height 22
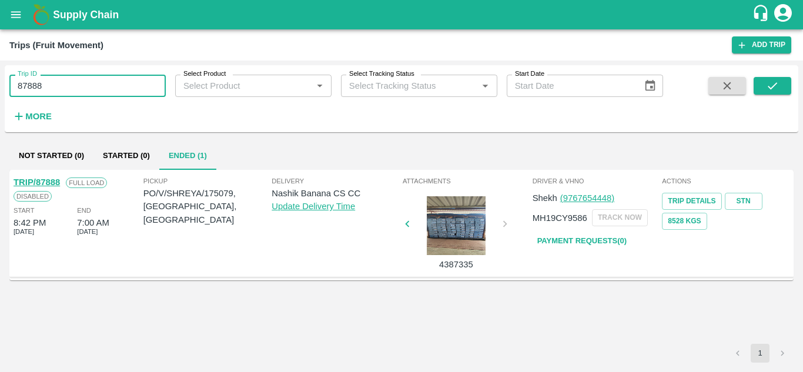
click at [55, 90] on input "87888" at bounding box center [87, 86] width 156 height 22
paste input "text"
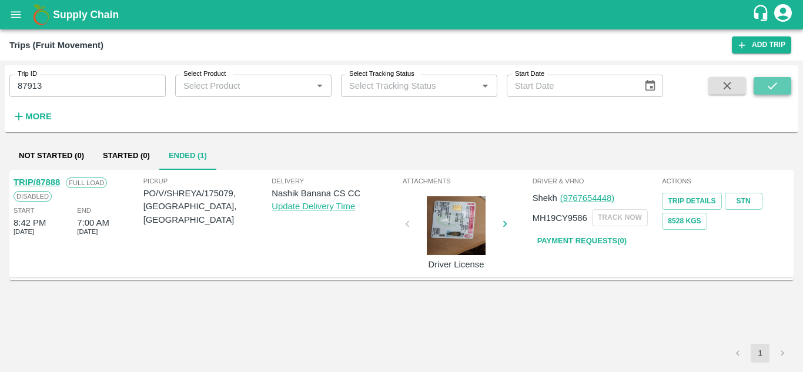
click at [777, 81] on icon "submit" at bounding box center [772, 85] width 13 height 13
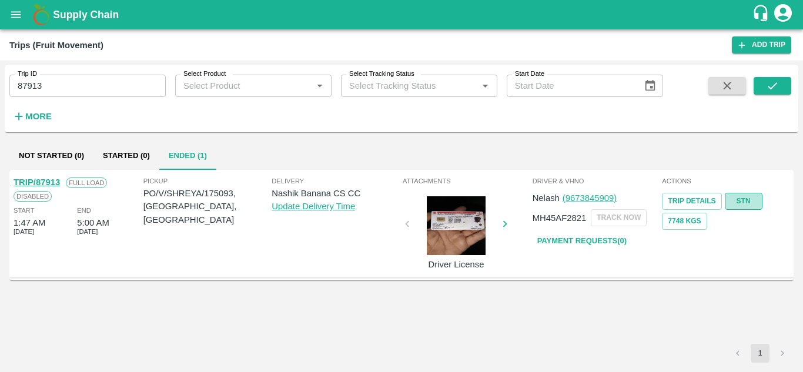
click at [748, 200] on link "STN" at bounding box center [744, 201] width 38 height 17
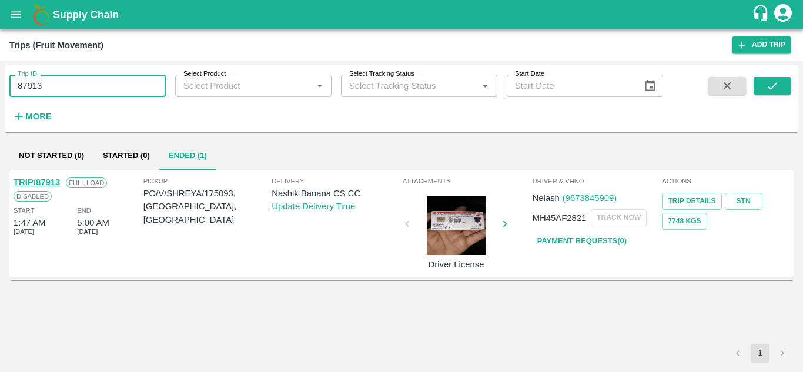
click at [68, 93] on input "87913" at bounding box center [87, 86] width 156 height 22
paste input "text"
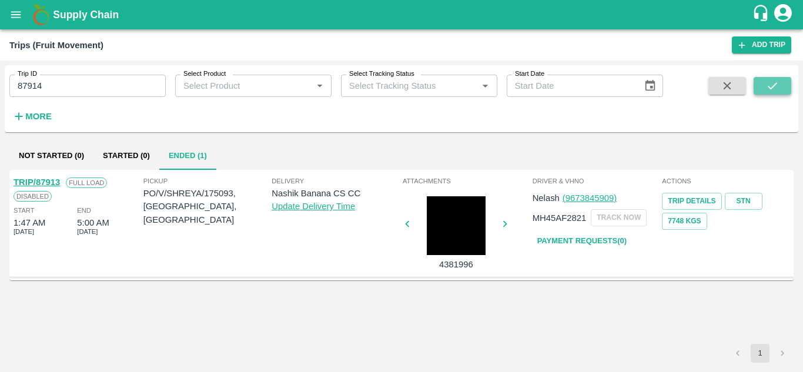
click at [776, 86] on icon "submit" at bounding box center [772, 85] width 13 height 13
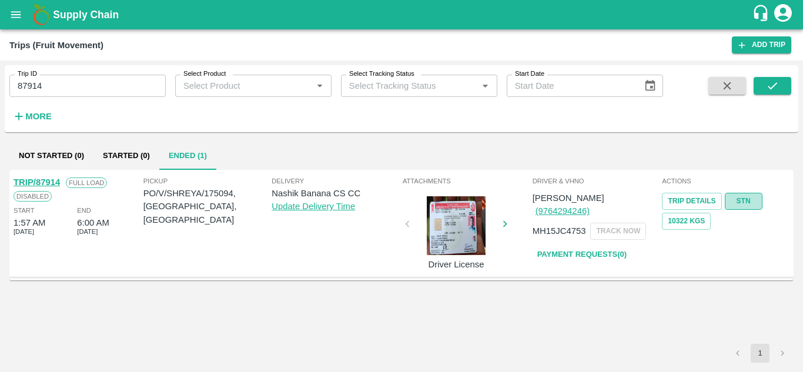
click at [738, 197] on link "STN" at bounding box center [744, 201] width 38 height 17
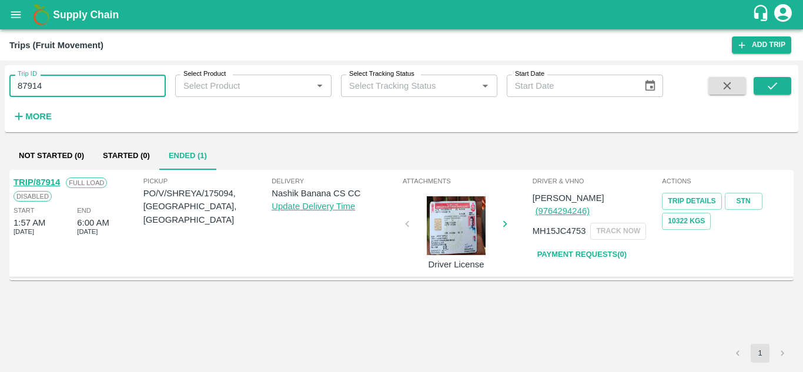
click at [87, 81] on input "87914" at bounding box center [87, 86] width 156 height 22
paste input "text"
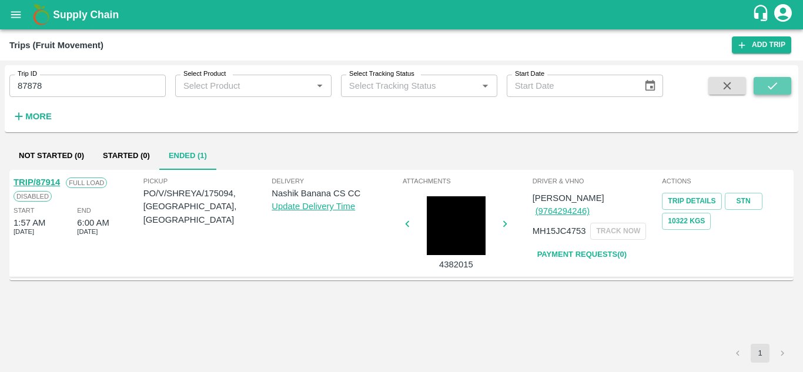
click at [783, 82] on button "submit" at bounding box center [772, 86] width 38 height 18
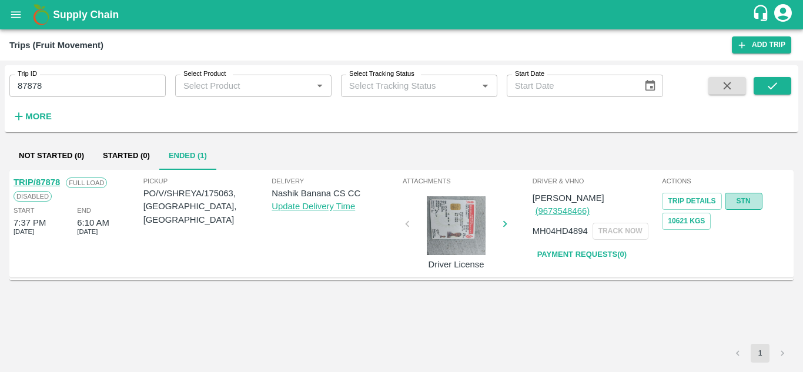
click at [744, 196] on link "STN" at bounding box center [744, 201] width 38 height 17
click at [66, 92] on input "87878" at bounding box center [87, 86] width 156 height 22
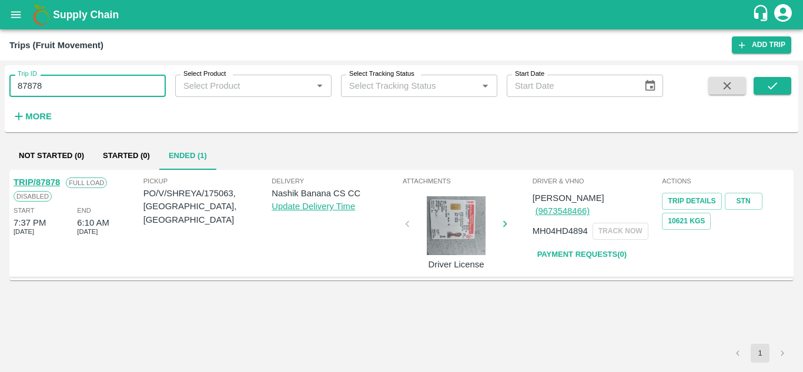
click at [66, 92] on input "87878" at bounding box center [87, 86] width 156 height 22
paste input "text"
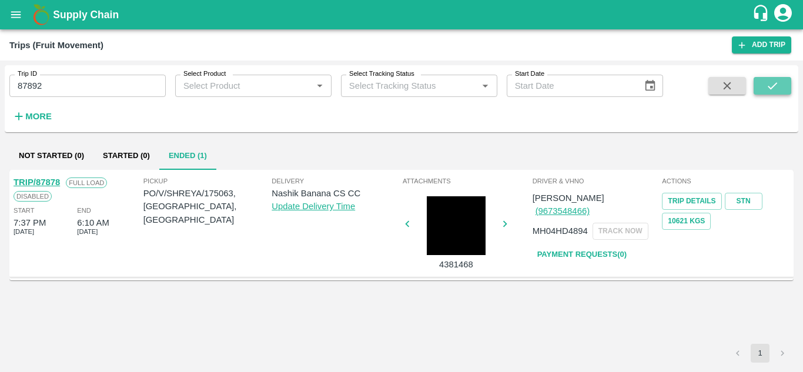
click at [774, 83] on icon "submit" at bounding box center [772, 85] width 13 height 13
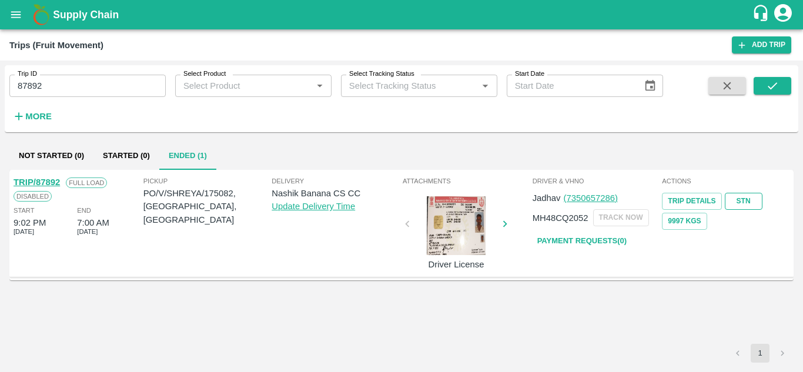
click at [739, 197] on link "STN" at bounding box center [744, 201] width 38 height 17
click at [83, 85] on input "87892" at bounding box center [87, 86] width 156 height 22
paste input "text"
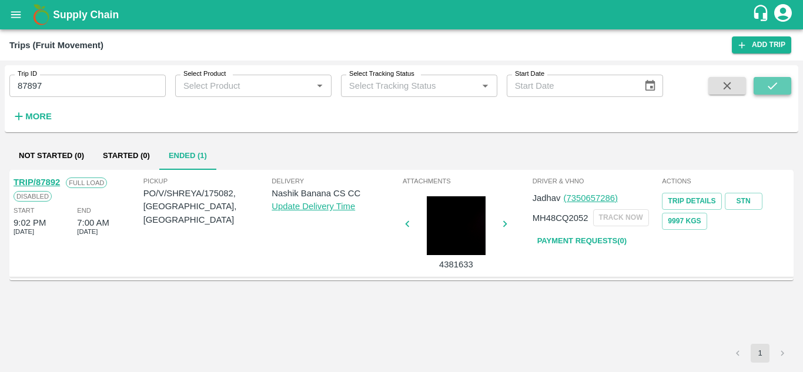
click at [777, 79] on icon "submit" at bounding box center [772, 85] width 13 height 13
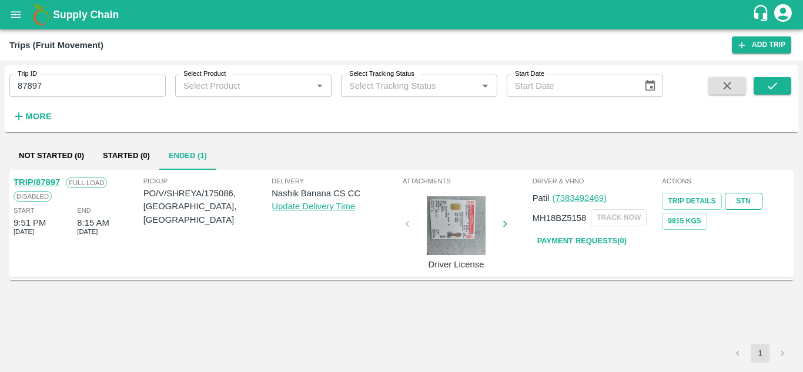
click at [741, 198] on link "STN" at bounding box center [744, 201] width 38 height 17
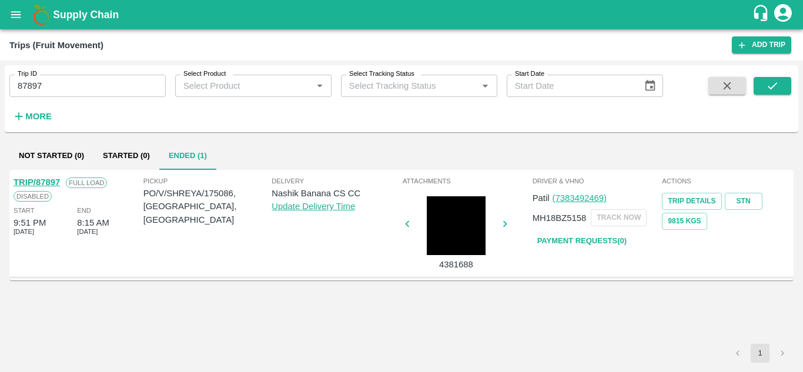
click at [63, 88] on input "87897" at bounding box center [87, 86] width 156 height 22
paste input "text"
click at [768, 86] on icon "submit" at bounding box center [772, 85] width 13 height 13
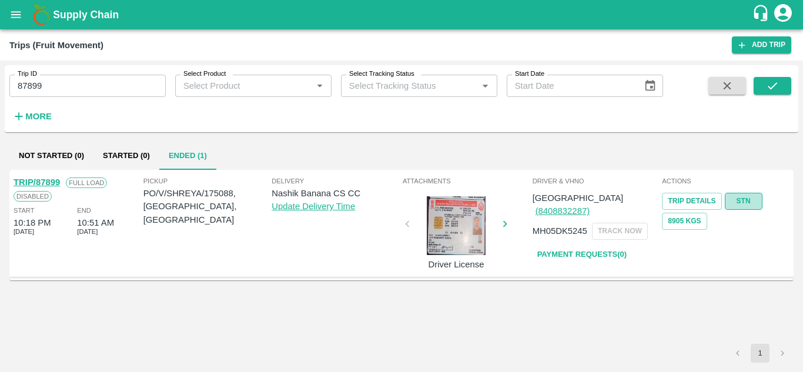
click at [748, 196] on link "STN" at bounding box center [744, 201] width 38 height 17
click at [83, 89] on input "87899" at bounding box center [87, 86] width 156 height 22
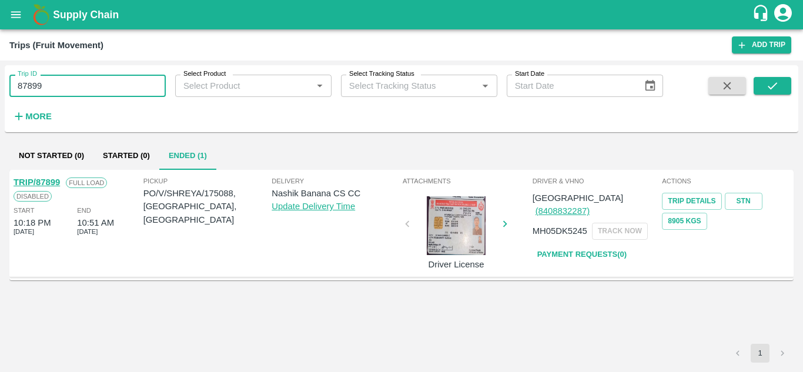
click at [83, 89] on input "87899" at bounding box center [87, 86] width 156 height 22
paste input "text"
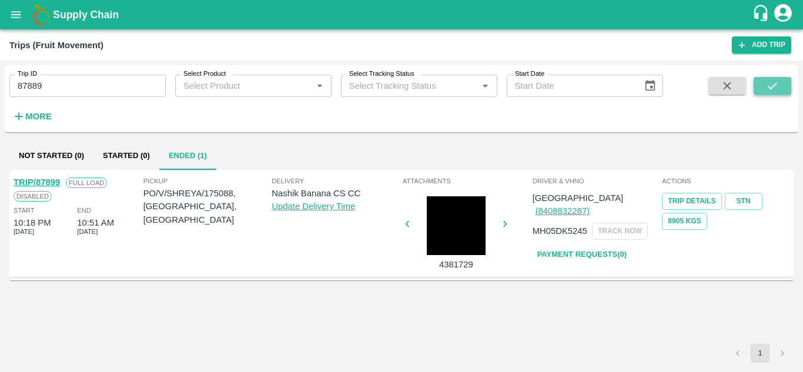
click at [779, 78] on button "submit" at bounding box center [772, 86] width 38 height 18
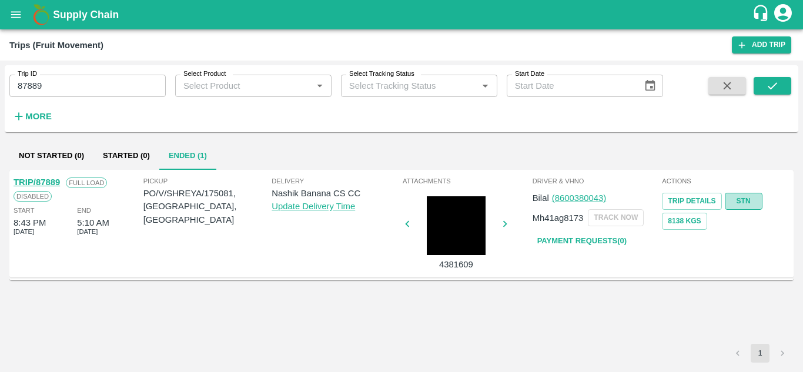
click at [746, 194] on link "STN" at bounding box center [744, 201] width 38 height 17
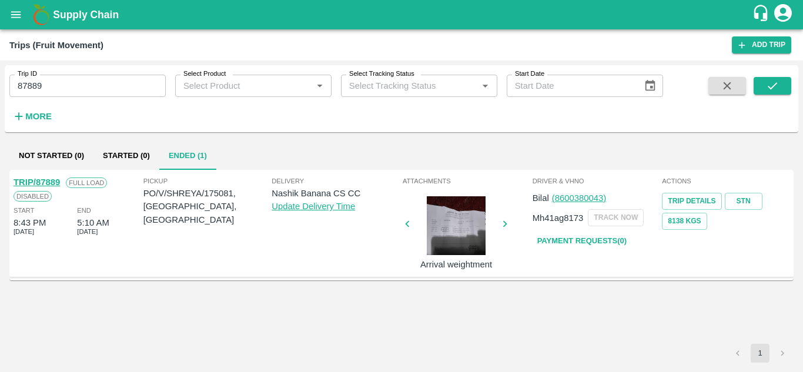
click at [66, 87] on input "87889" at bounding box center [87, 86] width 156 height 22
paste input "text"
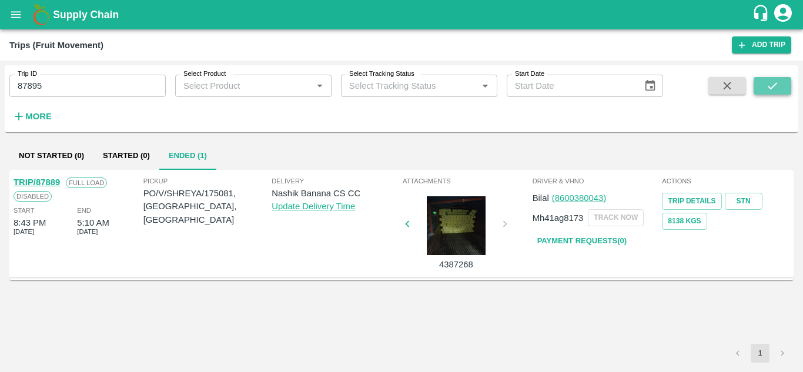
click at [770, 88] on icon "submit" at bounding box center [772, 85] width 13 height 13
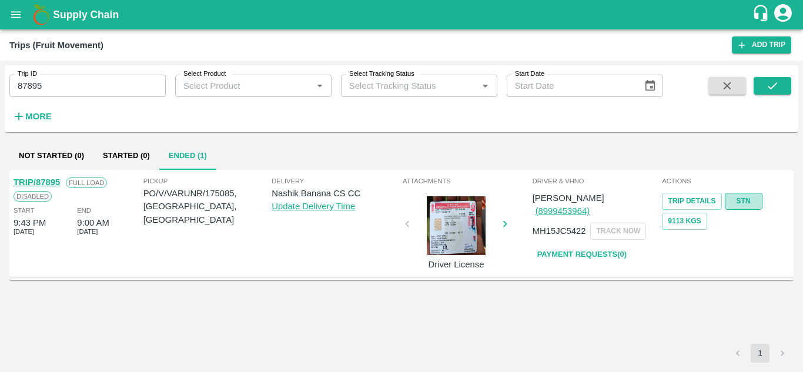
click at [739, 200] on link "STN" at bounding box center [744, 201] width 38 height 17
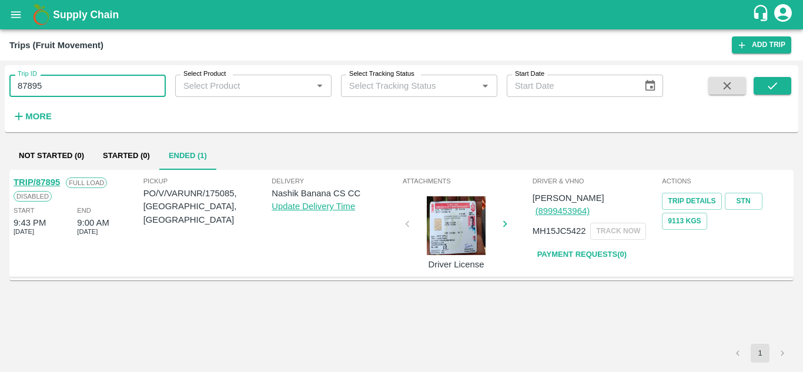
click at [55, 89] on input "87895" at bounding box center [87, 86] width 156 height 22
paste input "text"
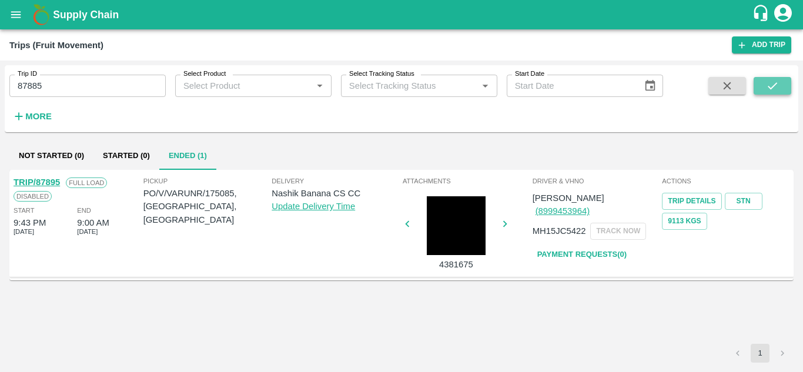
click at [780, 83] on button "submit" at bounding box center [772, 86] width 38 height 18
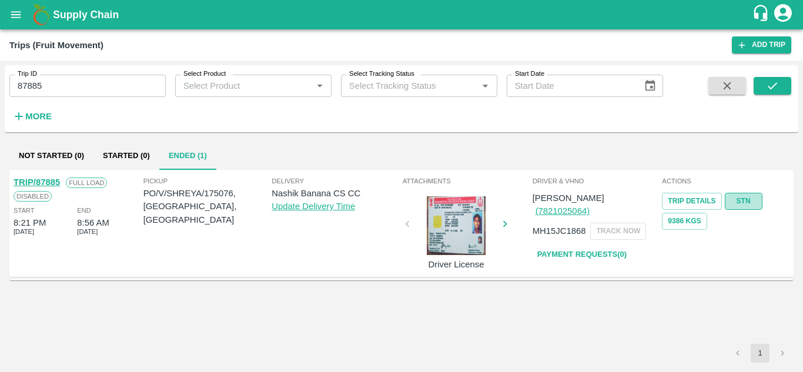
click at [739, 196] on link "STN" at bounding box center [744, 201] width 38 height 17
click at [73, 88] on input "87885" at bounding box center [87, 86] width 156 height 22
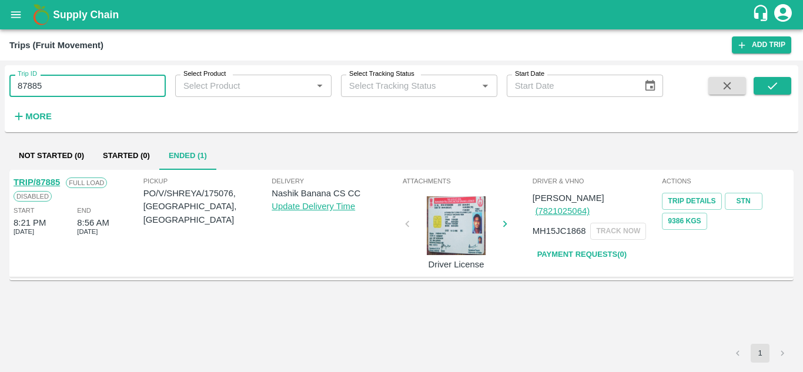
click at [73, 88] on input "87885" at bounding box center [87, 86] width 156 height 22
paste input "text"
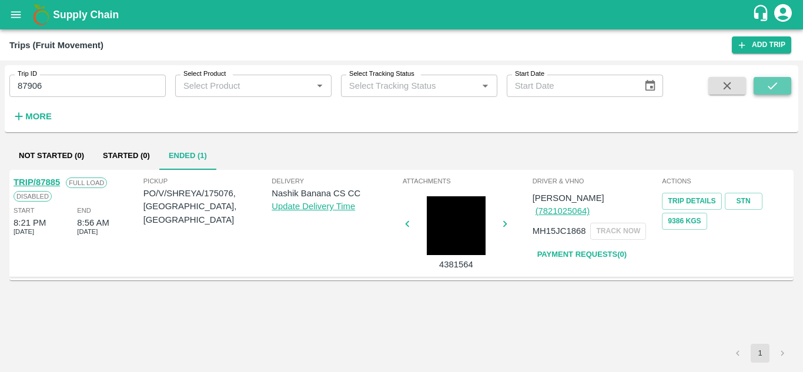
click at [766, 84] on icon "submit" at bounding box center [772, 85] width 13 height 13
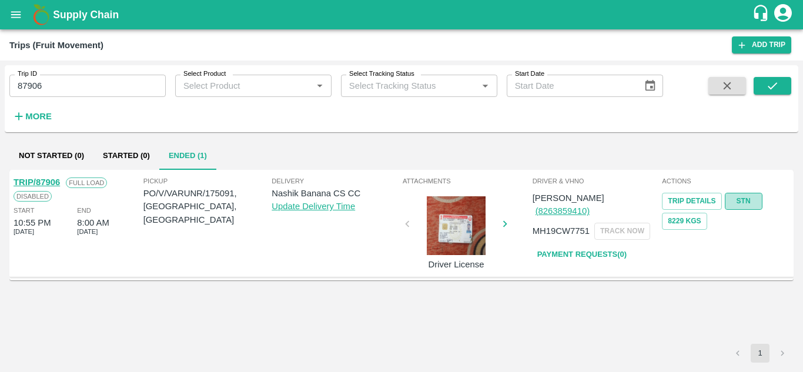
click at [750, 200] on link "STN" at bounding box center [744, 201] width 38 height 17
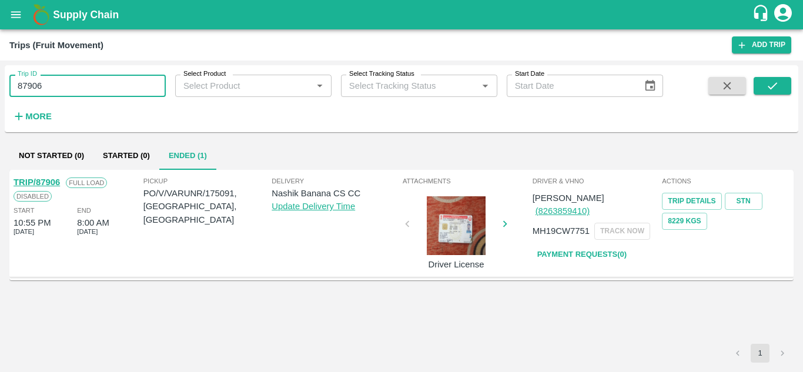
click at [71, 92] on input "87906" at bounding box center [87, 86] width 156 height 22
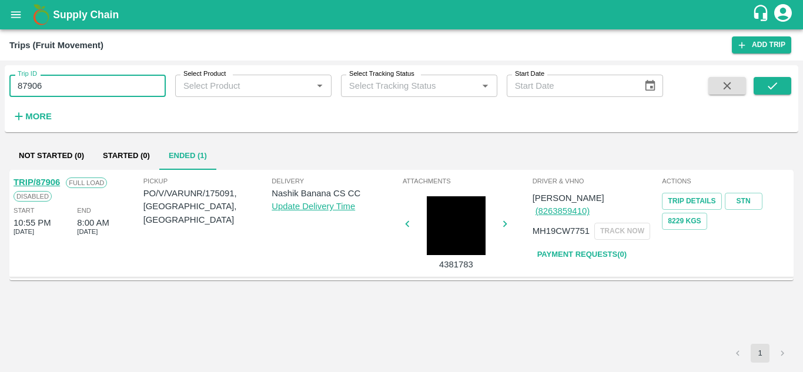
paste input "text"
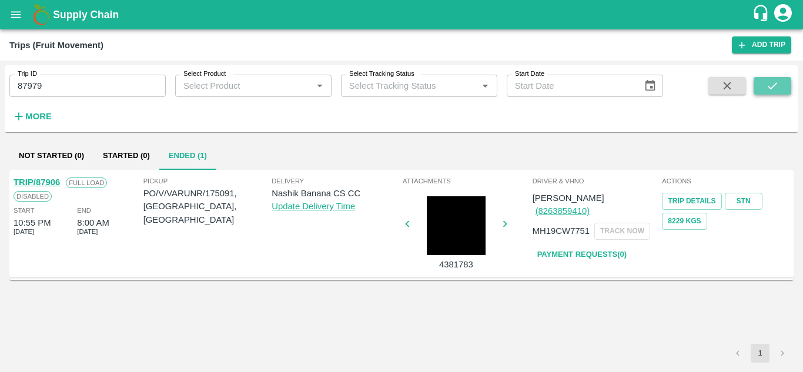
click at [779, 84] on button "submit" at bounding box center [772, 86] width 38 height 18
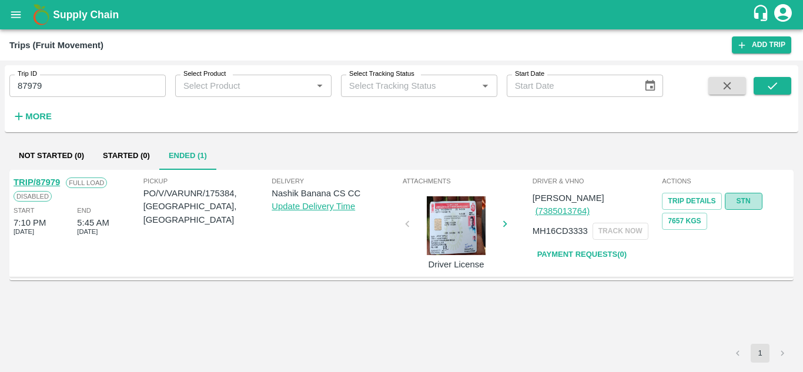
click at [740, 198] on link "STN" at bounding box center [744, 201] width 38 height 17
click at [47, 92] on input "87979" at bounding box center [87, 86] width 156 height 22
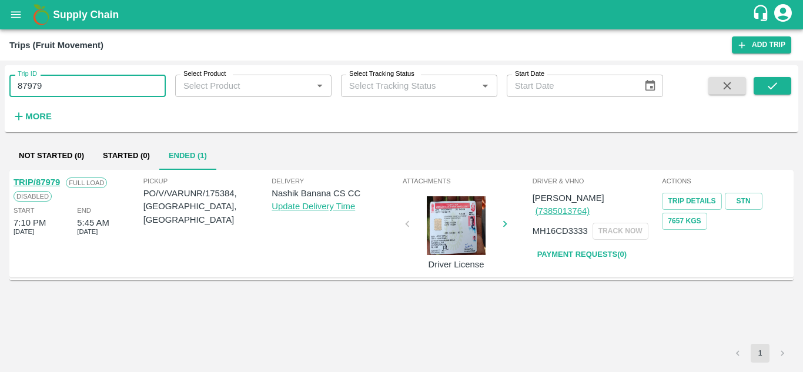
click at [47, 92] on input "87979" at bounding box center [87, 86] width 156 height 22
paste input "text"
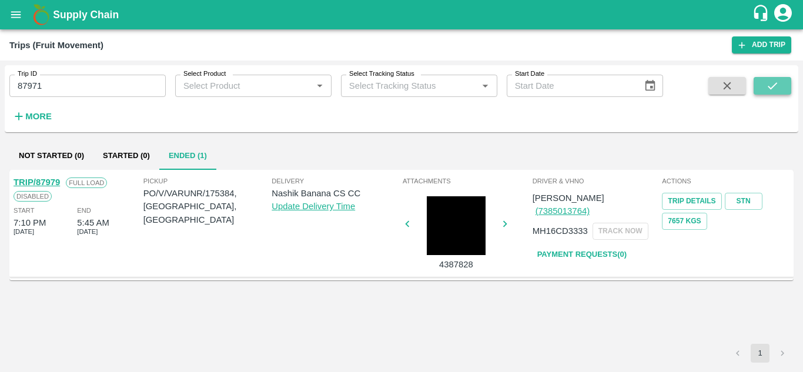
click at [769, 82] on icon "submit" at bounding box center [772, 85] width 13 height 13
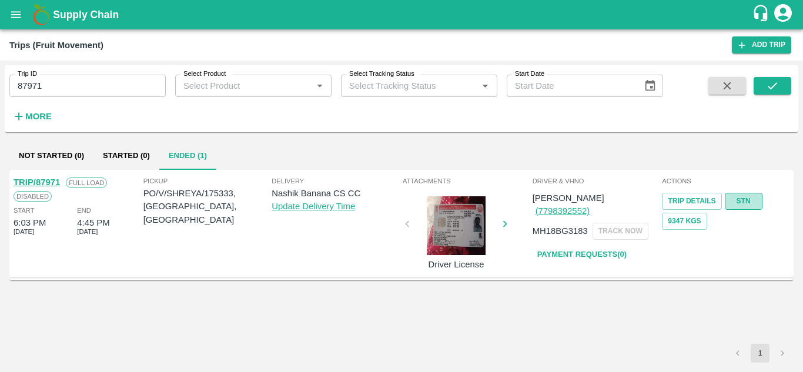
click at [744, 200] on link "STN" at bounding box center [744, 201] width 38 height 17
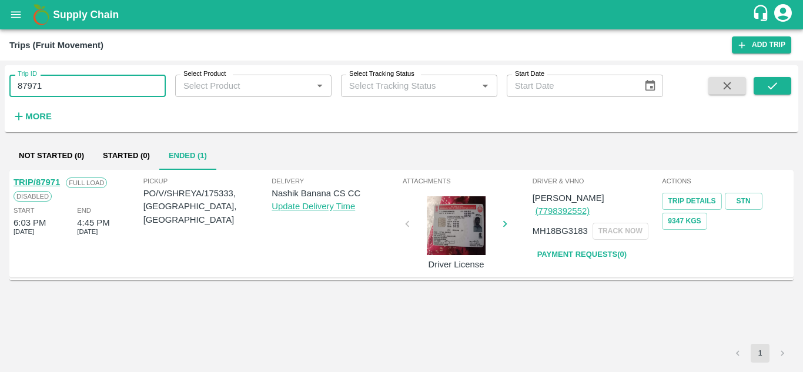
click at [56, 83] on input "87971" at bounding box center [87, 86] width 156 height 22
paste input "text"
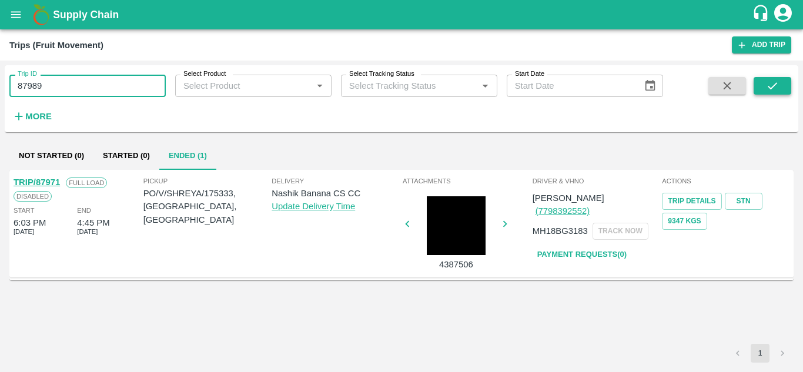
click at [778, 90] on icon "submit" at bounding box center [772, 85] width 13 height 13
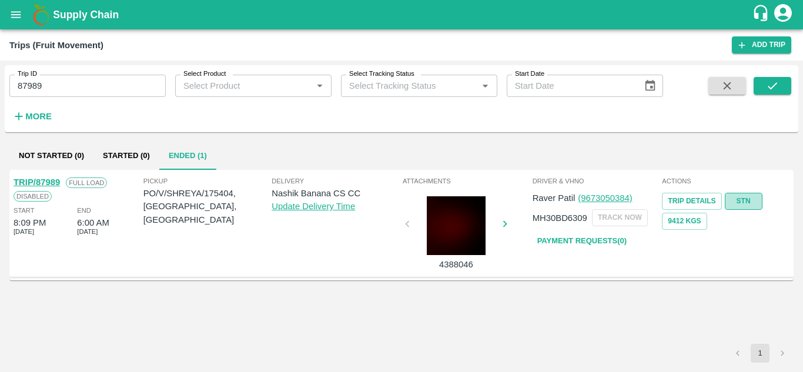
click at [731, 193] on link "STN" at bounding box center [744, 201] width 38 height 17
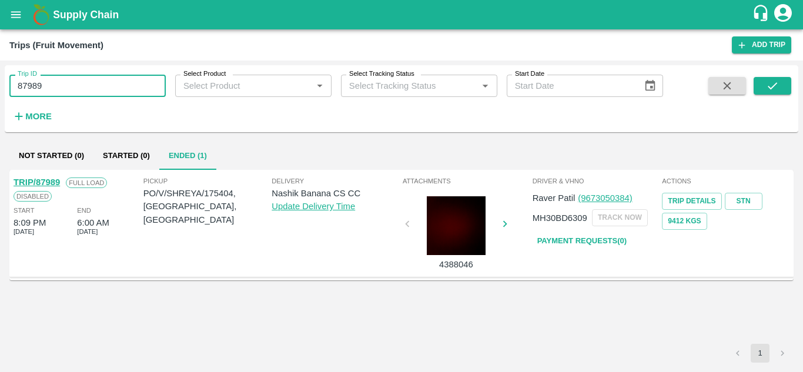
click at [46, 93] on input "87989" at bounding box center [87, 86] width 156 height 22
paste input "text"
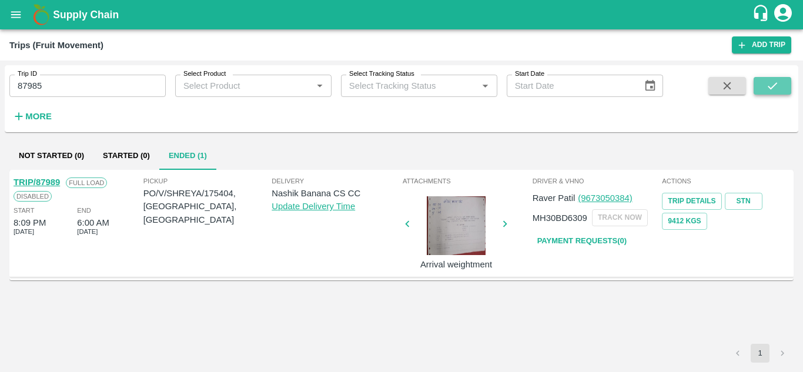
click at [769, 88] on icon "submit" at bounding box center [772, 85] width 13 height 13
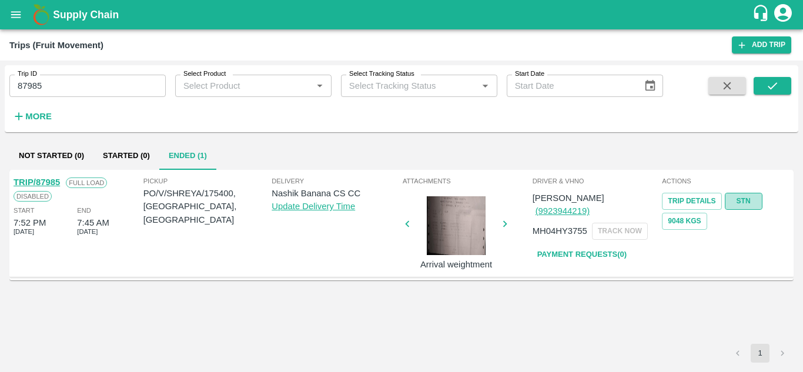
click at [742, 203] on link "STN" at bounding box center [744, 201] width 38 height 17
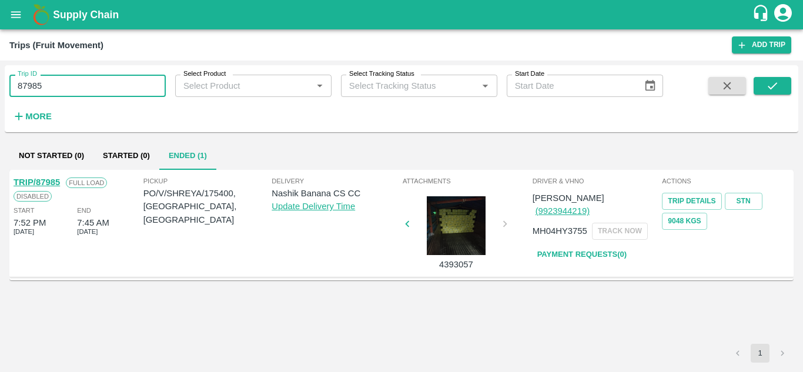
click at [54, 85] on input "87985" at bounding box center [87, 86] width 156 height 22
paste input "text"
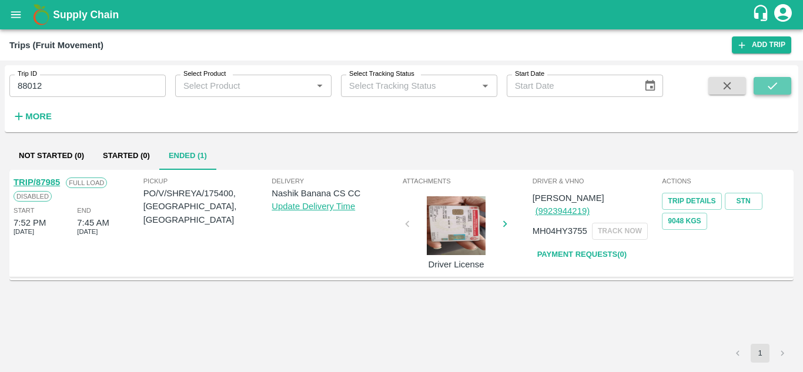
click at [778, 85] on icon "submit" at bounding box center [772, 85] width 13 height 13
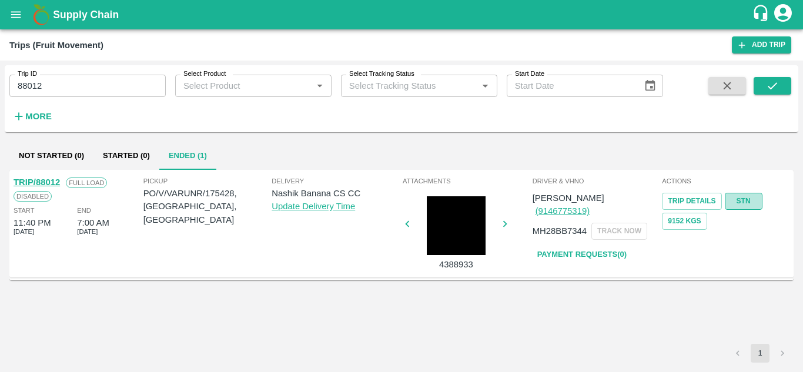
click at [743, 200] on link "STN" at bounding box center [744, 201] width 38 height 17
click at [53, 81] on input "88012" at bounding box center [87, 86] width 156 height 22
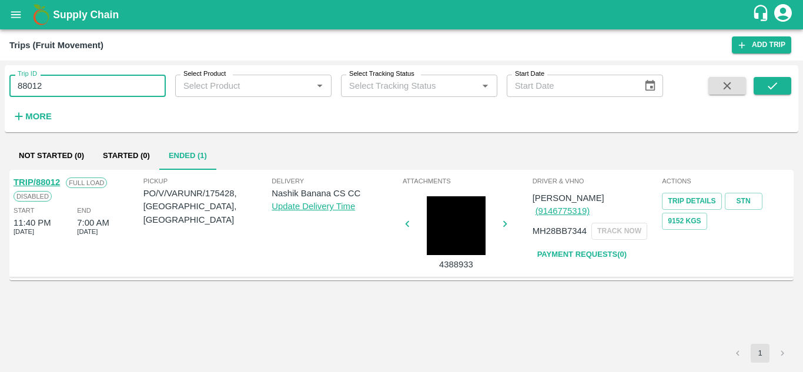
click at [53, 81] on input "88012" at bounding box center [87, 86] width 156 height 22
paste input "text"
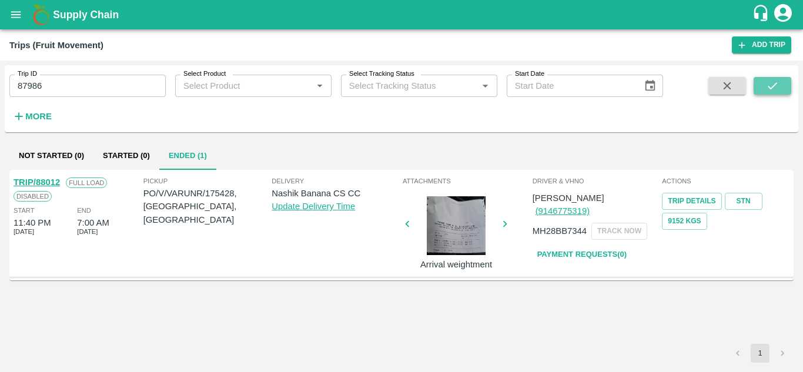
click at [770, 84] on icon "submit" at bounding box center [772, 85] width 13 height 13
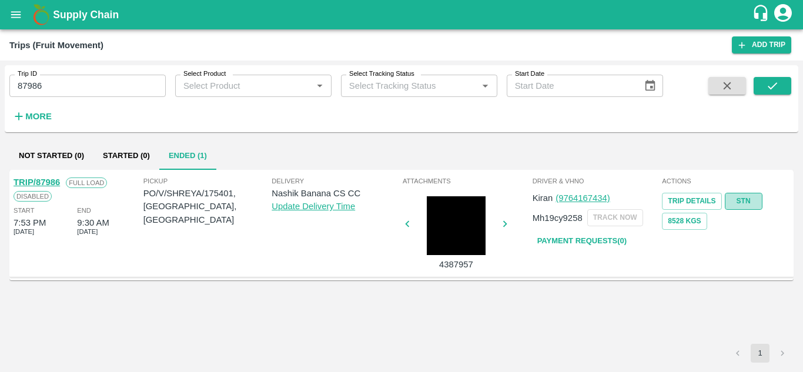
click at [749, 199] on link "STN" at bounding box center [744, 201] width 38 height 17
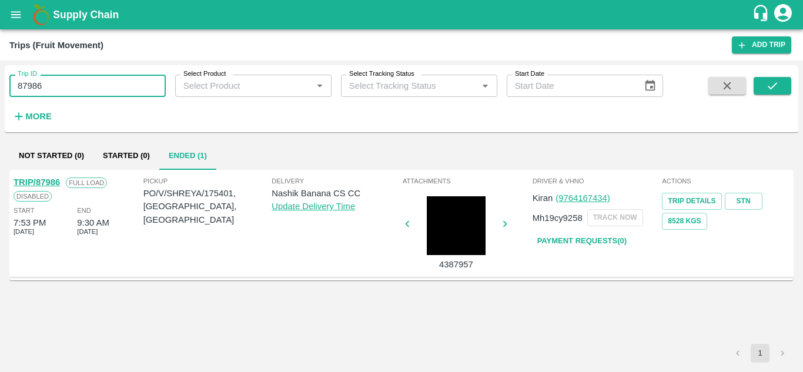
click at [58, 96] on input "87986" at bounding box center [87, 86] width 156 height 22
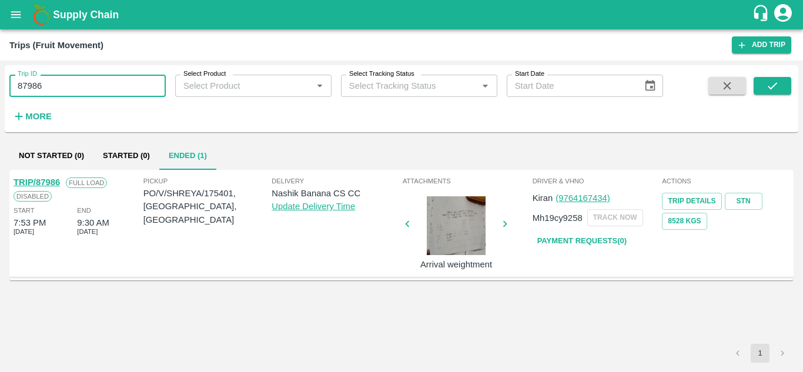
paste input "text"
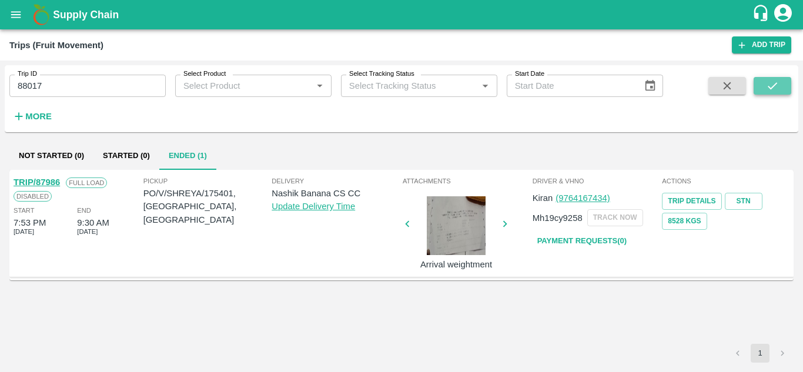
click at [772, 87] on icon "submit" at bounding box center [772, 85] width 13 height 13
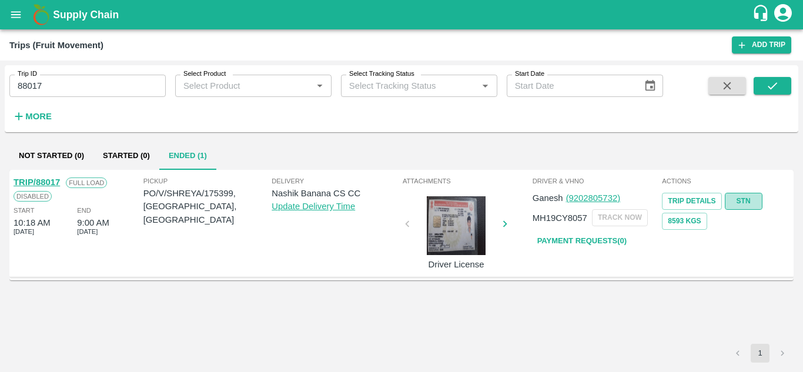
click at [758, 202] on link "STN" at bounding box center [744, 201] width 38 height 17
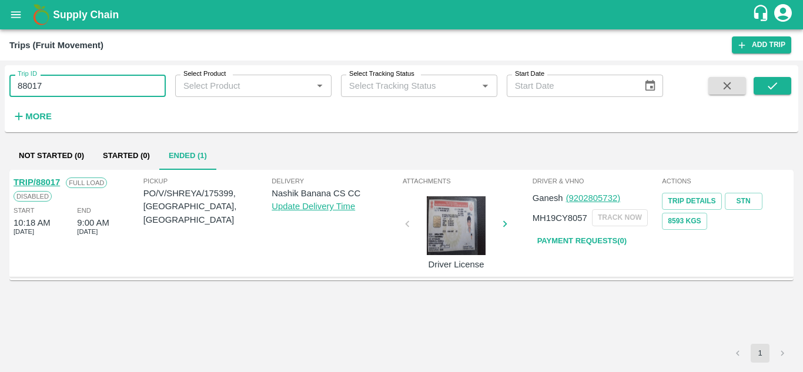
click at [85, 87] on input "88017" at bounding box center [87, 86] width 156 height 22
paste input "text"
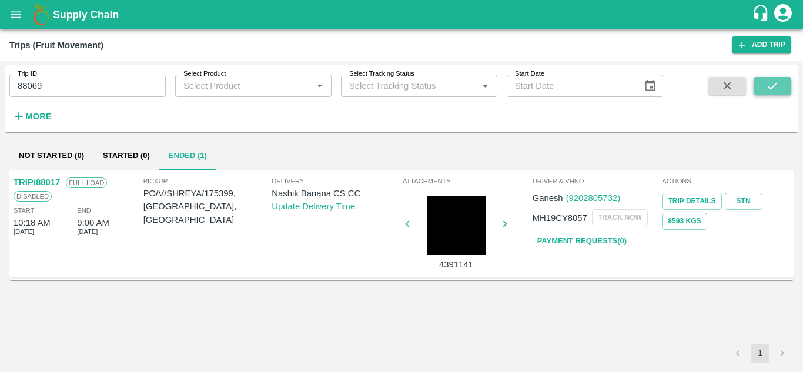
click at [772, 82] on icon "submit" at bounding box center [772, 85] width 13 height 13
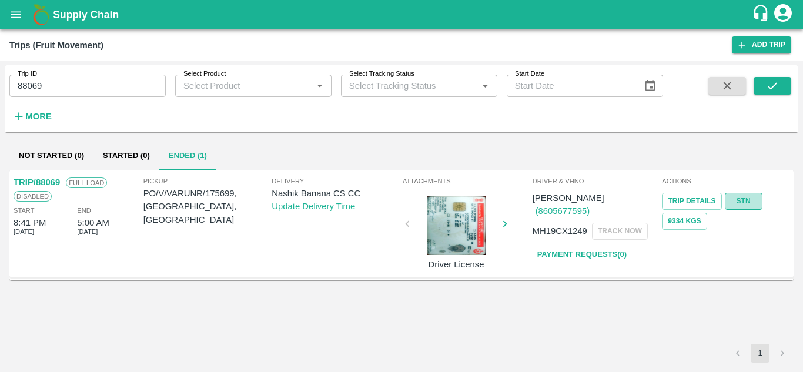
click at [751, 196] on link "STN" at bounding box center [744, 201] width 38 height 17
click at [50, 89] on input "88069" at bounding box center [87, 86] width 156 height 22
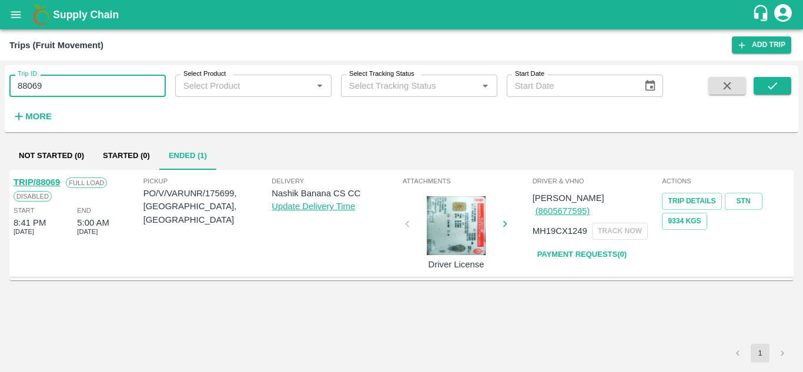
click at [50, 89] on input "88069" at bounding box center [87, 86] width 156 height 22
paste input "text"
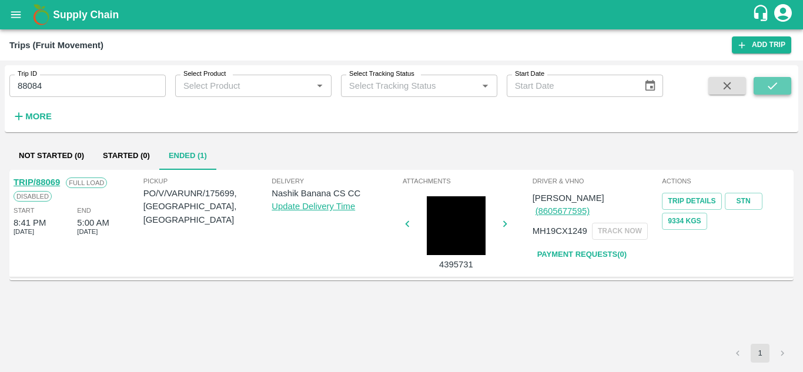
click at [775, 82] on icon "submit" at bounding box center [772, 85] width 13 height 13
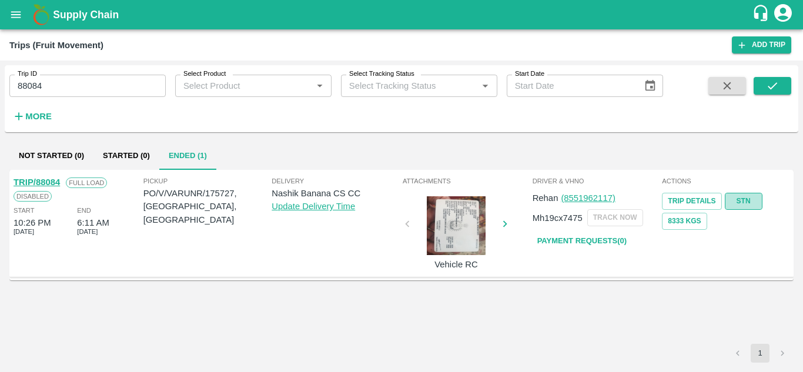
click at [742, 196] on link "STN" at bounding box center [744, 201] width 38 height 17
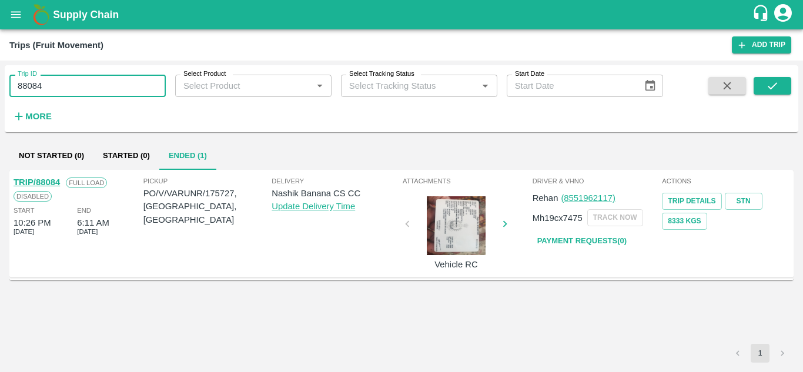
click at [65, 88] on input "88084" at bounding box center [87, 86] width 156 height 22
paste input "text"
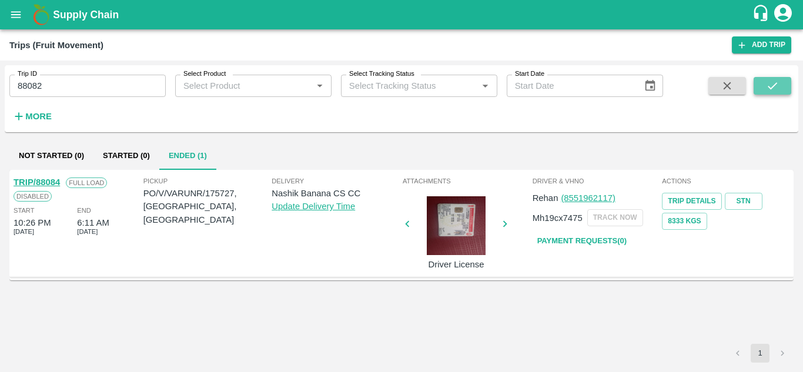
click at [777, 83] on icon "submit" at bounding box center [772, 85] width 13 height 13
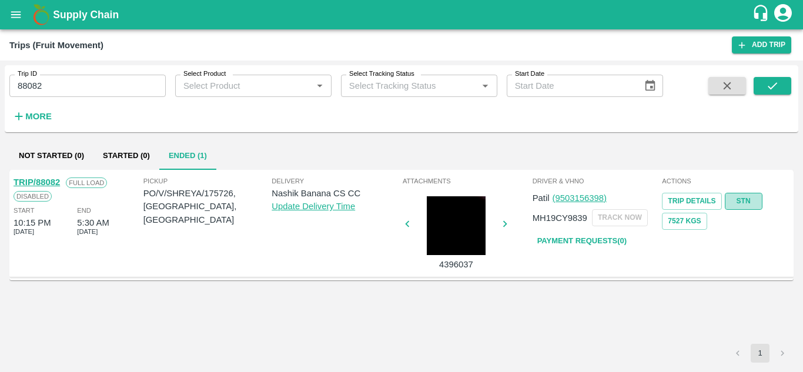
click at [746, 200] on link "STN" at bounding box center [744, 201] width 38 height 17
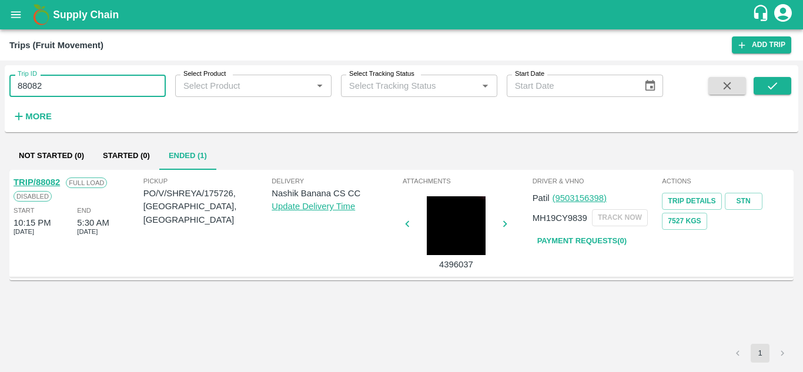
click at [43, 85] on input "88082" at bounding box center [87, 86] width 156 height 22
paste input "text"
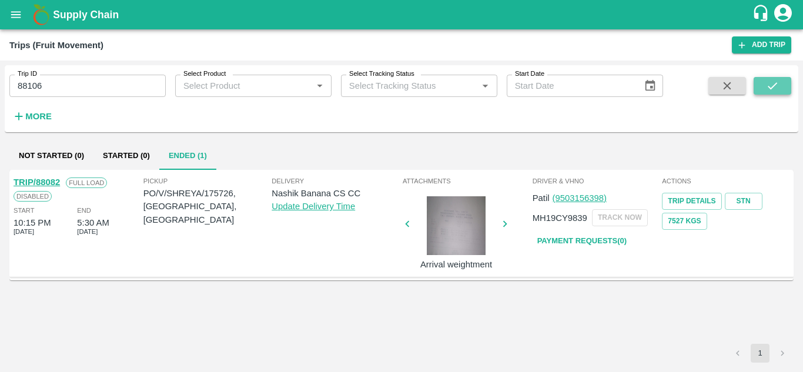
click at [779, 83] on icon "submit" at bounding box center [772, 85] width 13 height 13
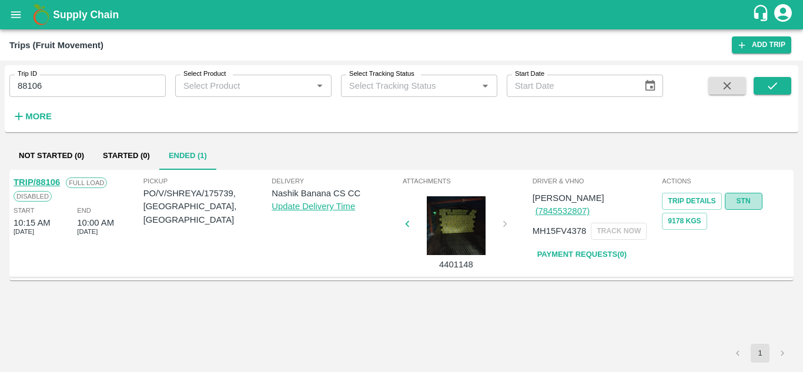
click at [749, 200] on link "STN" at bounding box center [744, 201] width 38 height 17
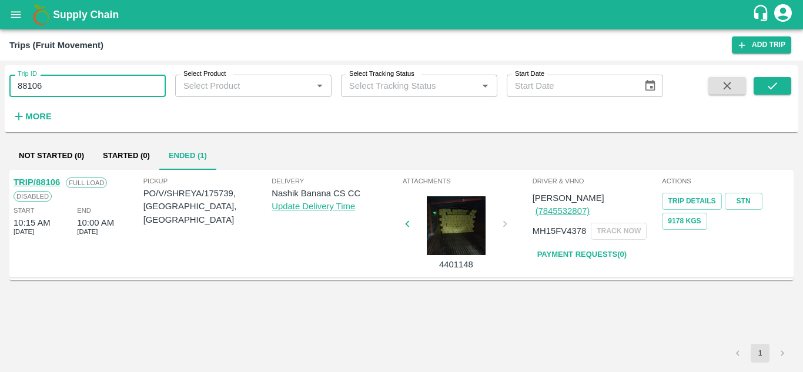
click at [42, 89] on input "88106" at bounding box center [87, 86] width 156 height 22
paste input "text"
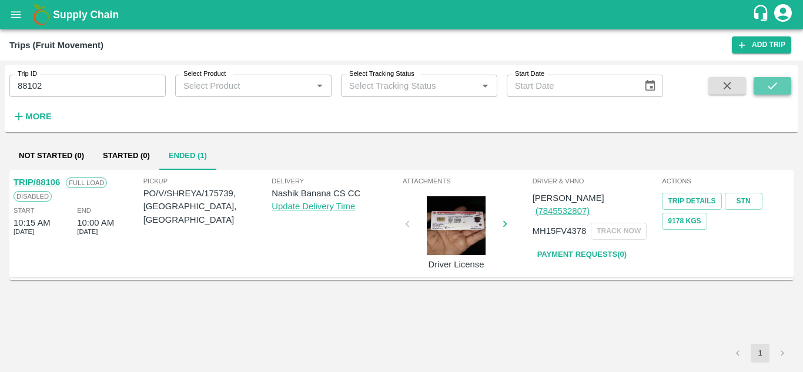
click at [776, 82] on icon "submit" at bounding box center [772, 85] width 13 height 13
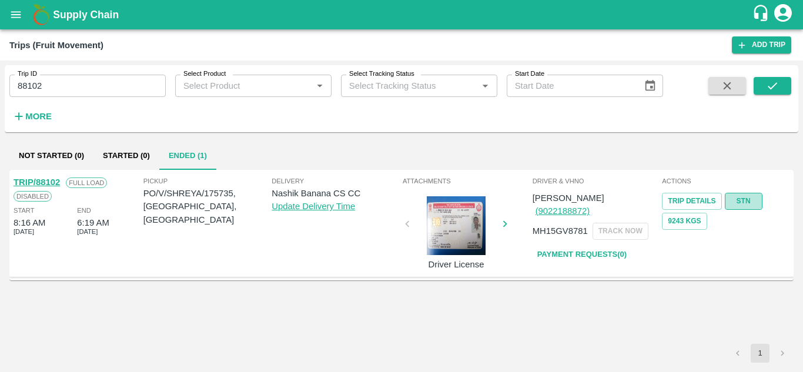
click at [748, 197] on link "STN" at bounding box center [744, 201] width 38 height 17
click at [71, 78] on input "88102" at bounding box center [87, 86] width 156 height 22
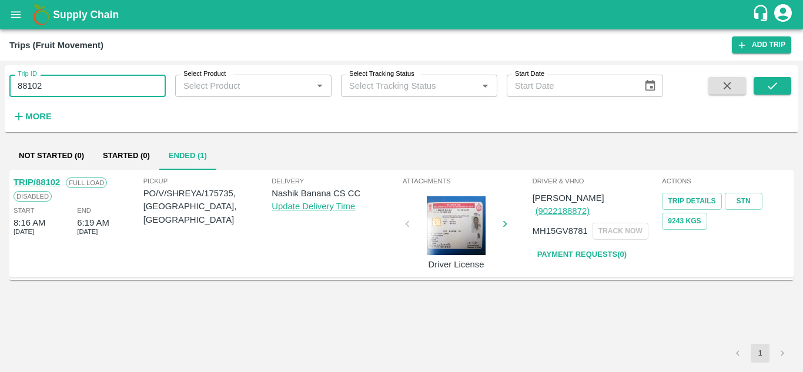
click at [71, 78] on input "88102" at bounding box center [87, 86] width 156 height 22
paste input "text"
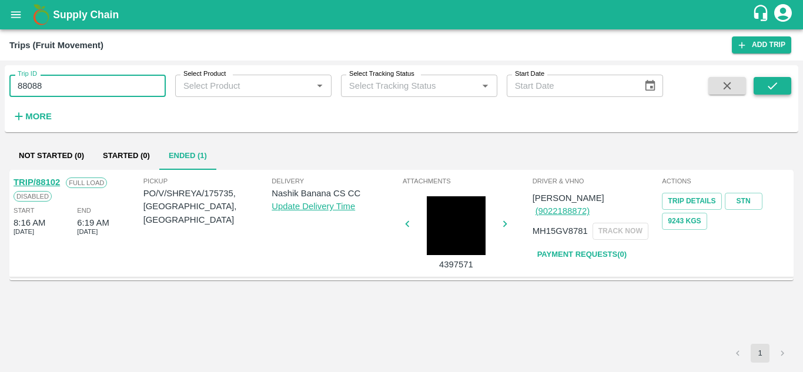
click at [770, 86] on icon "submit" at bounding box center [772, 85] width 13 height 13
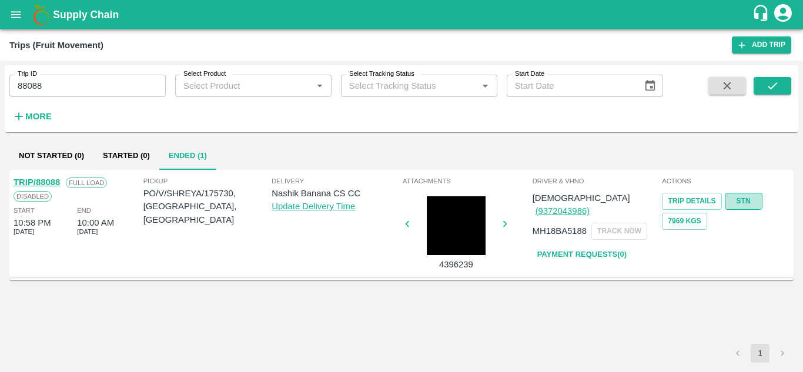
click at [743, 199] on link "STN" at bounding box center [744, 201] width 38 height 17
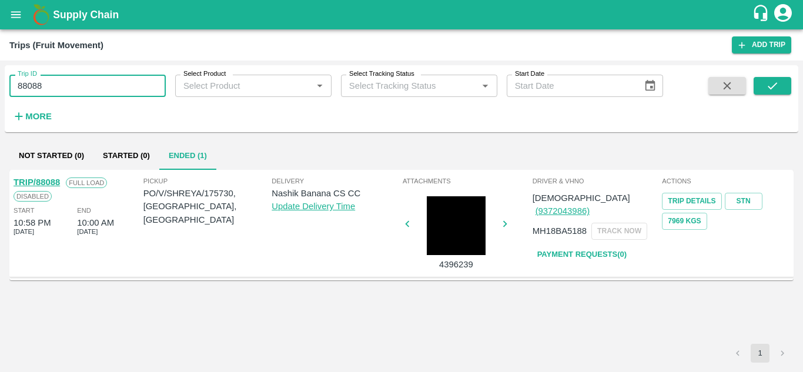
click at [76, 89] on input "88088" at bounding box center [87, 86] width 156 height 22
paste input "text"
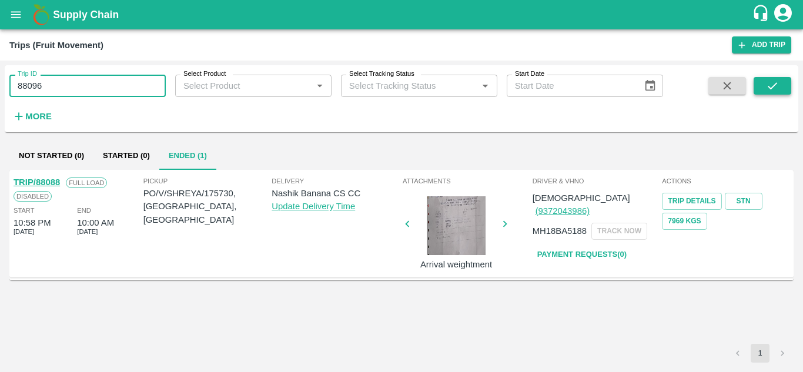
type input "88096"
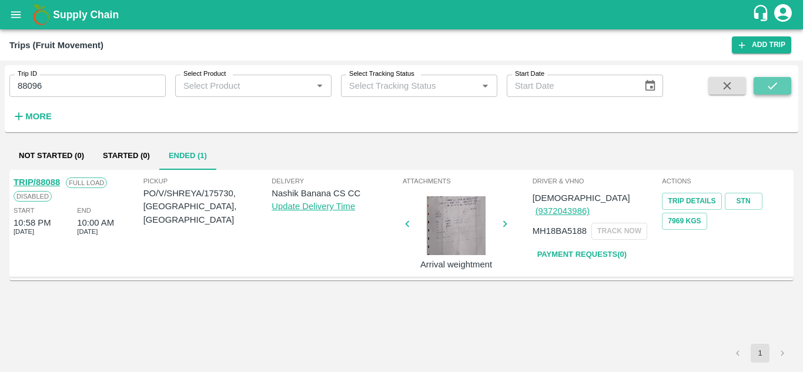
click at [780, 89] on button "submit" at bounding box center [772, 86] width 38 height 18
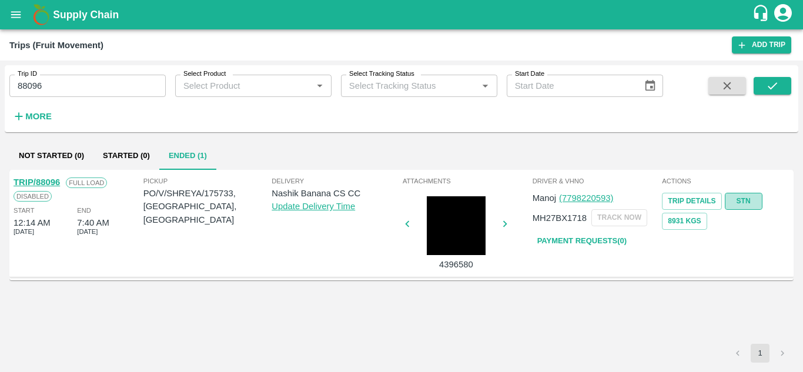
click at [742, 199] on link "STN" at bounding box center [744, 201] width 38 height 17
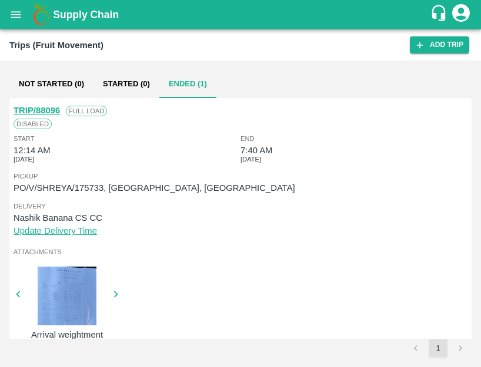
click at [356, 172] on span "Pickup" at bounding box center [241, 176] width 454 height 11
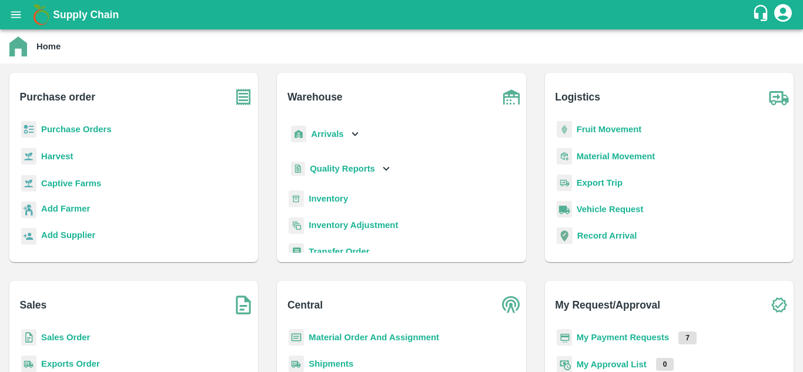
click at [597, 129] on b "Fruit Movement" at bounding box center [609, 129] width 65 height 9
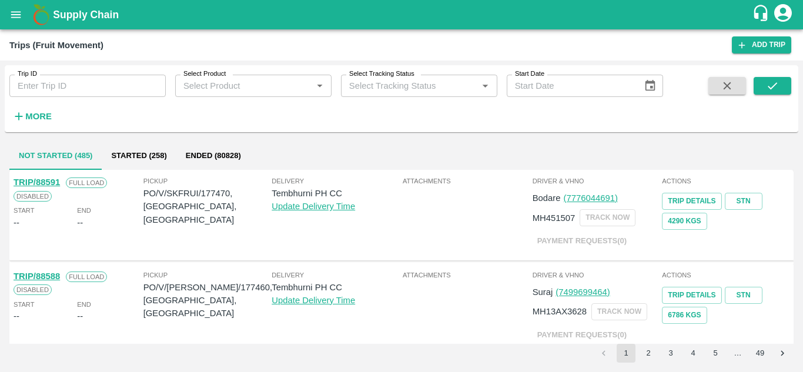
click at [76, 82] on input "Trip ID" at bounding box center [87, 86] width 156 height 22
paste input "88100"
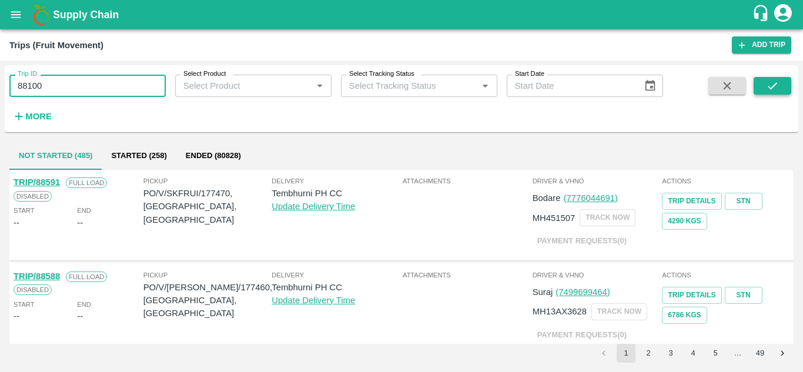
click at [775, 86] on icon "submit" at bounding box center [772, 85] width 13 height 13
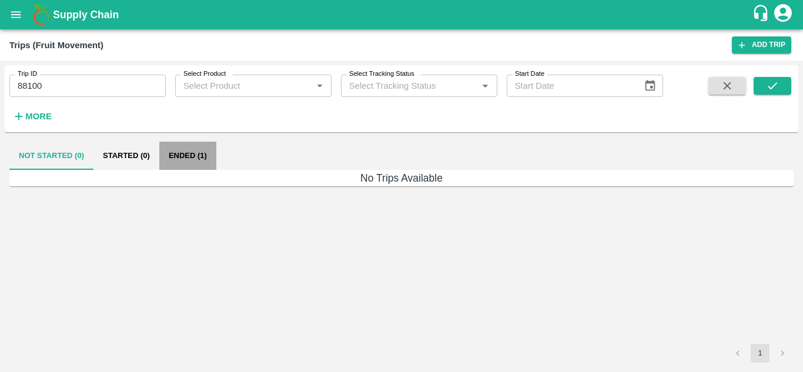
click at [189, 158] on button "Ended (1)" at bounding box center [187, 156] width 57 height 28
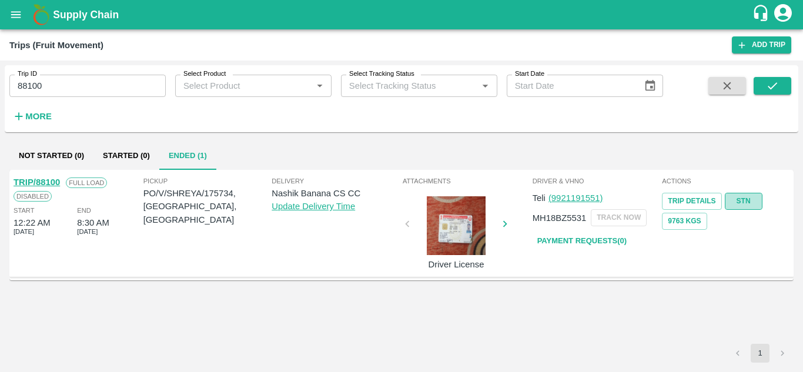
click at [739, 197] on link "STN" at bounding box center [744, 201] width 38 height 17
click at [74, 85] on input "88100" at bounding box center [87, 86] width 156 height 22
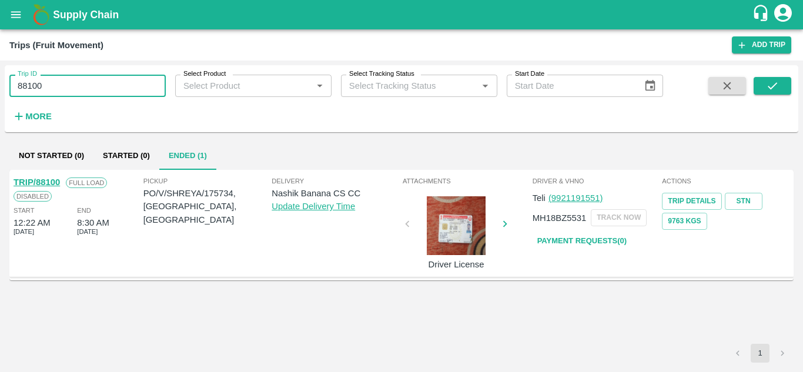
click at [74, 85] on input "88100" at bounding box center [87, 86] width 156 height 22
paste input "text"
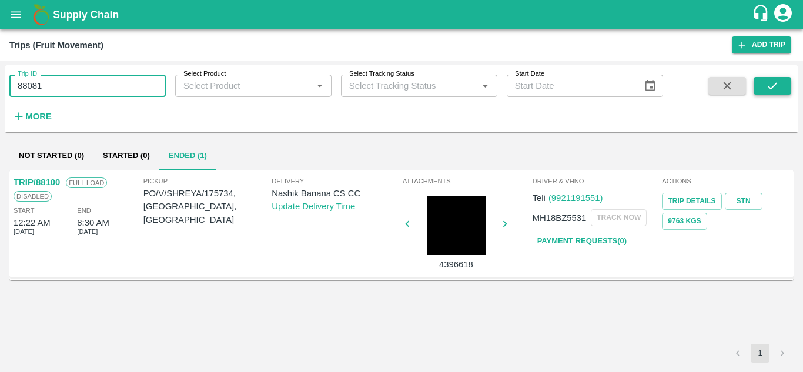
type input "88081"
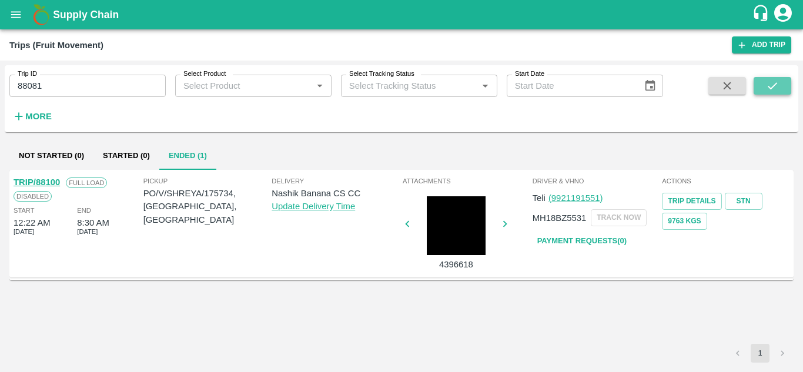
click at [785, 79] on button "submit" at bounding box center [772, 86] width 38 height 18
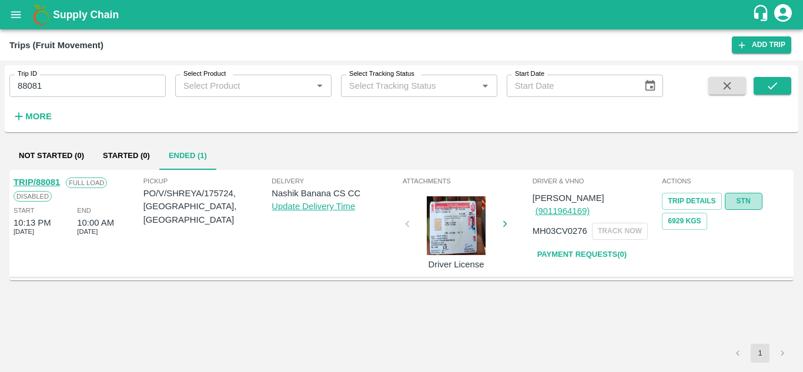
click at [752, 202] on link "STN" at bounding box center [744, 201] width 38 height 17
